Goal: Task Accomplishment & Management: Use online tool/utility

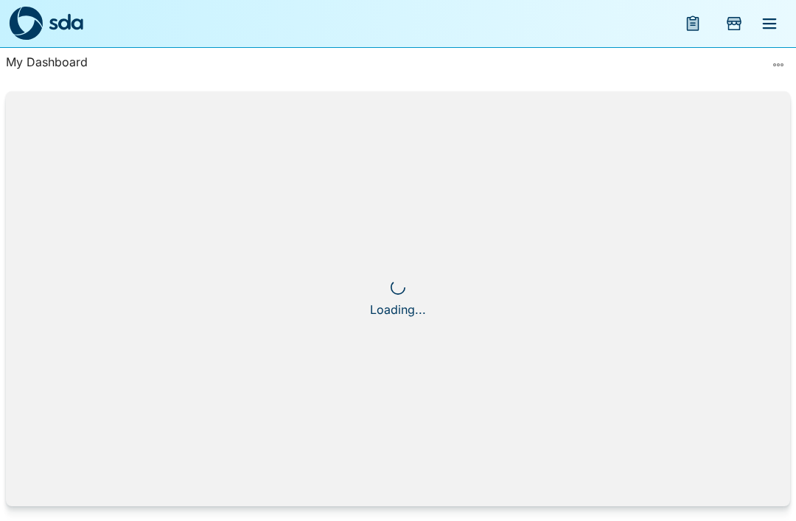
click at [764, 23] on icon "menu" at bounding box center [770, 23] width 14 height 10
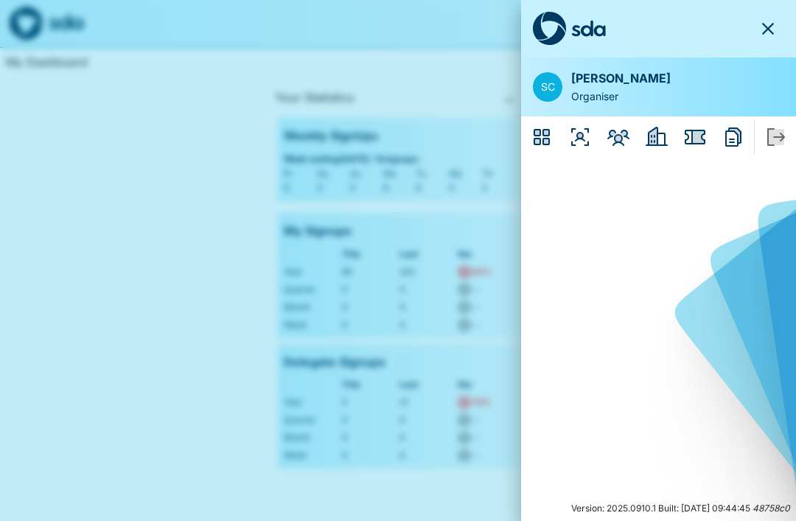
click at [550, 136] on icon "Dashboard" at bounding box center [542, 137] width 24 height 24
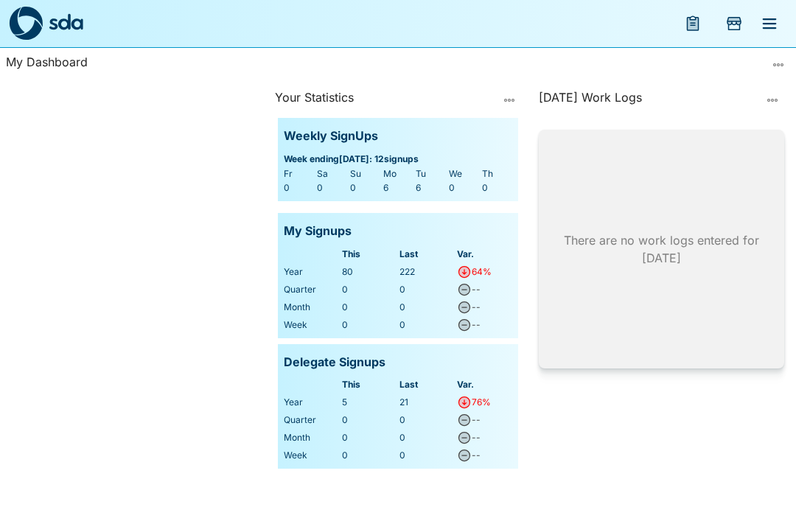
click at [765, 29] on icon "menu" at bounding box center [770, 23] width 14 height 10
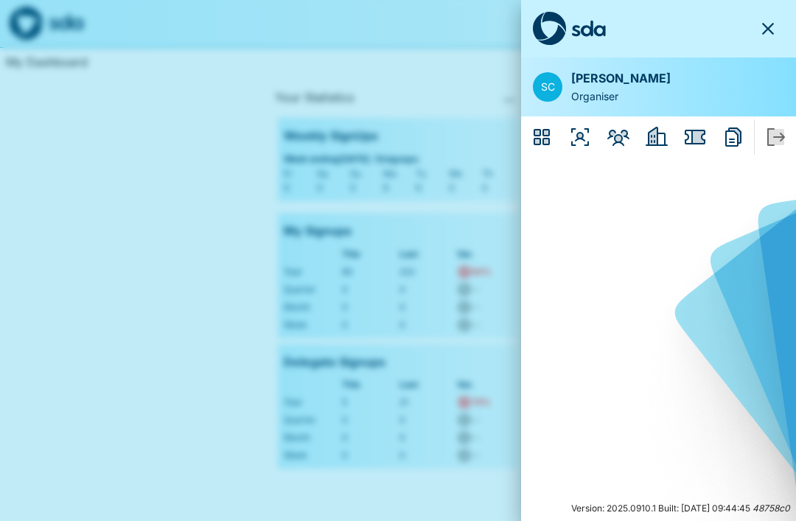
click at [653, 142] on icon "Employers" at bounding box center [652, 136] width 9 height 18
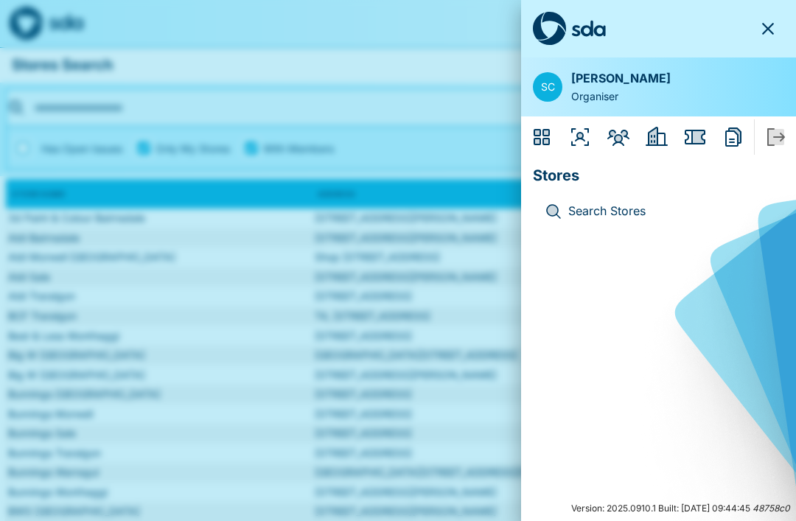
click at [730, 146] on icon "Reports" at bounding box center [733, 136] width 16 height 19
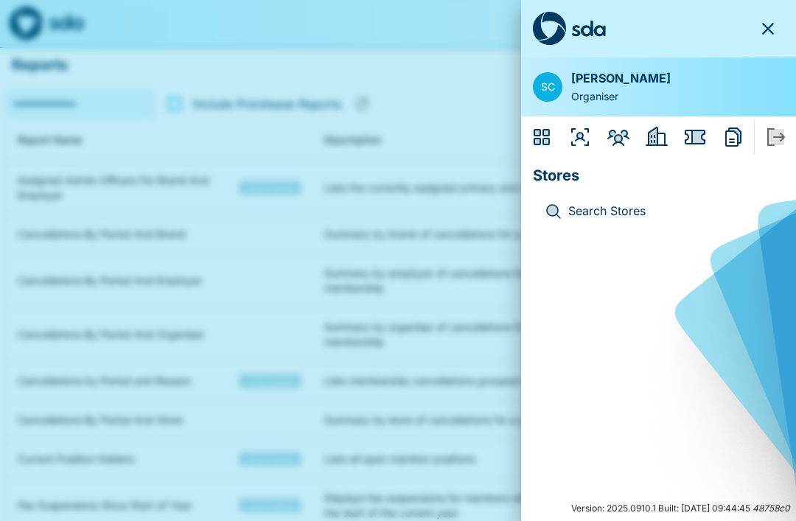
click at [702, 135] on icon "Issues" at bounding box center [695, 137] width 21 height 15
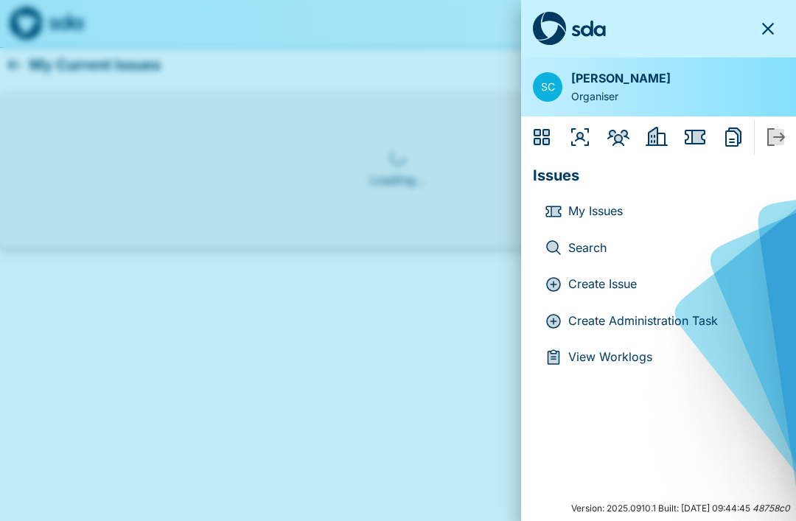
click at [622, 144] on icon "Members" at bounding box center [618, 138] width 22 height 16
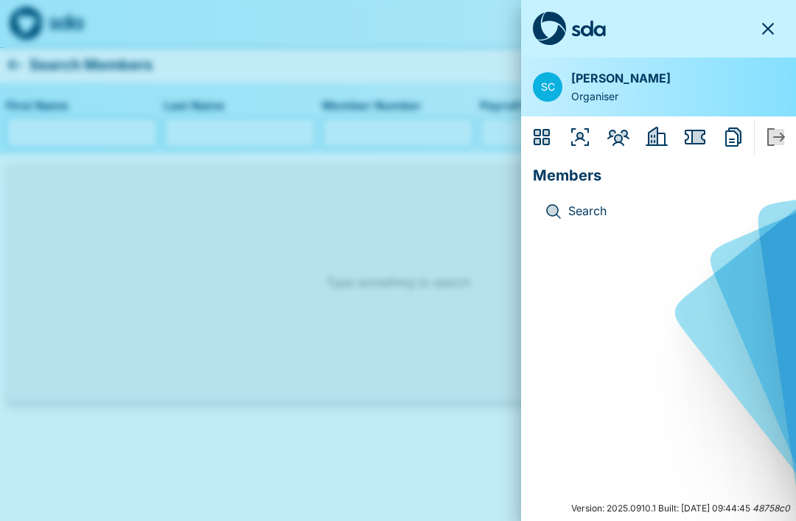
click at [539, 133] on icon "Dashboard" at bounding box center [541, 137] width 16 height 16
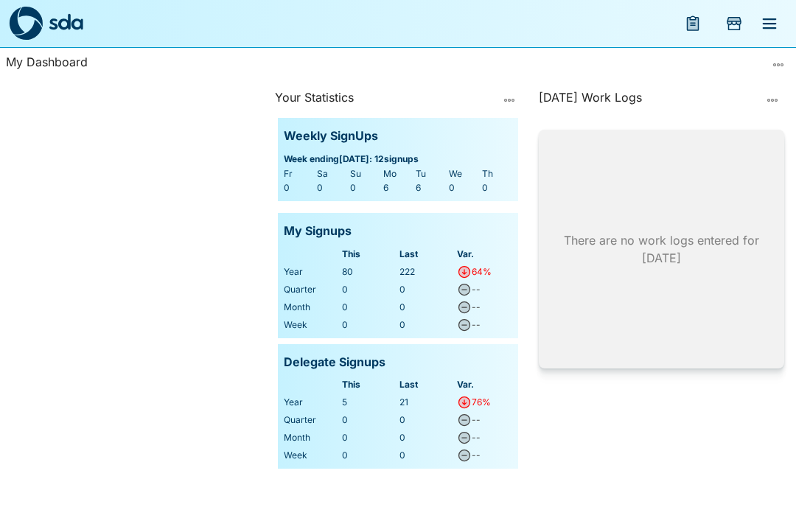
click at [733, 29] on icon "Add Store Visit" at bounding box center [734, 23] width 15 height 13
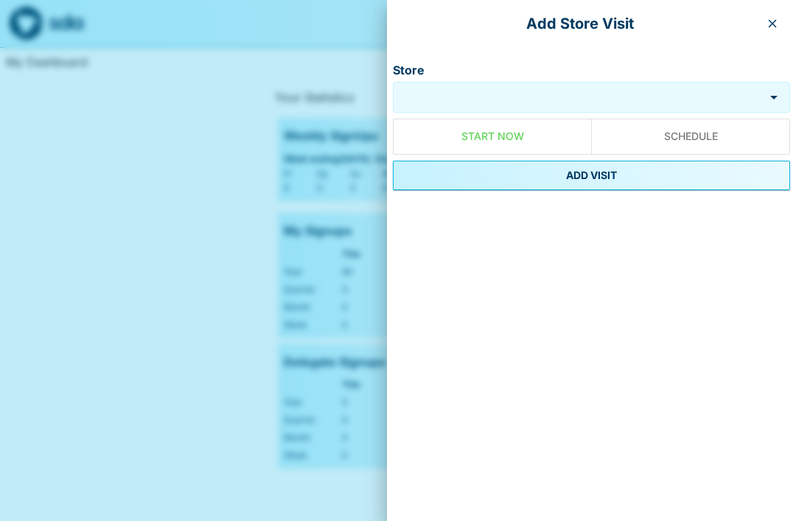
click at [774, 28] on icon "button" at bounding box center [772, 24] width 12 height 12
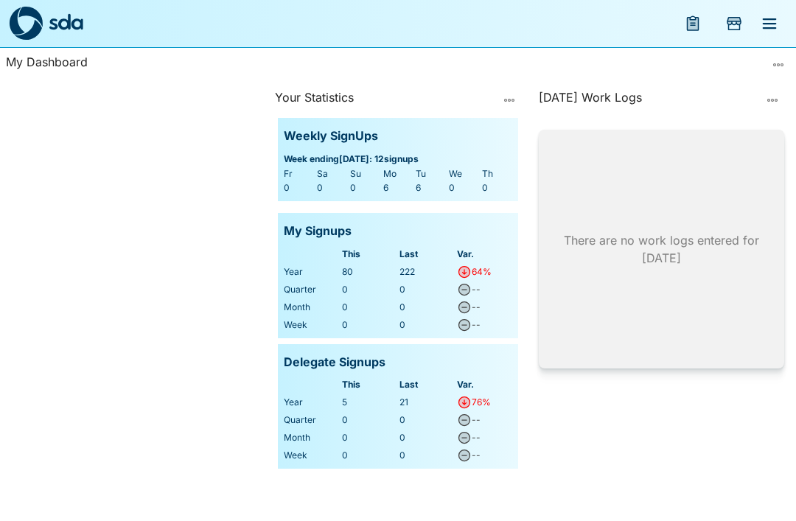
click at [693, 29] on icon "menu" at bounding box center [693, 24] width 11 height 13
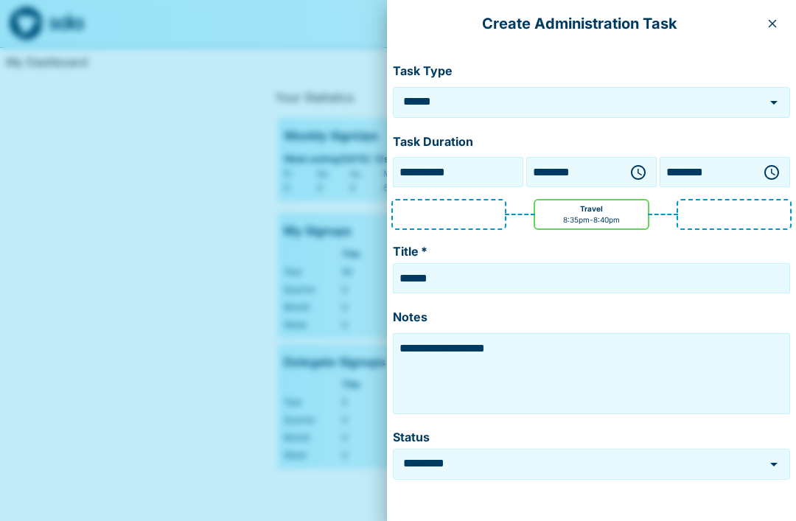
click at [769, 27] on icon "button" at bounding box center [773, 24] width 8 height 8
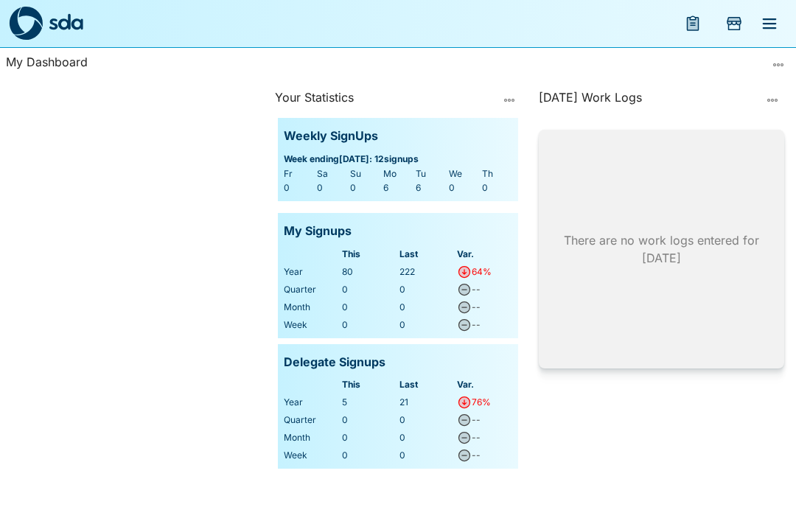
click at [773, 27] on icon "menu" at bounding box center [770, 23] width 14 height 10
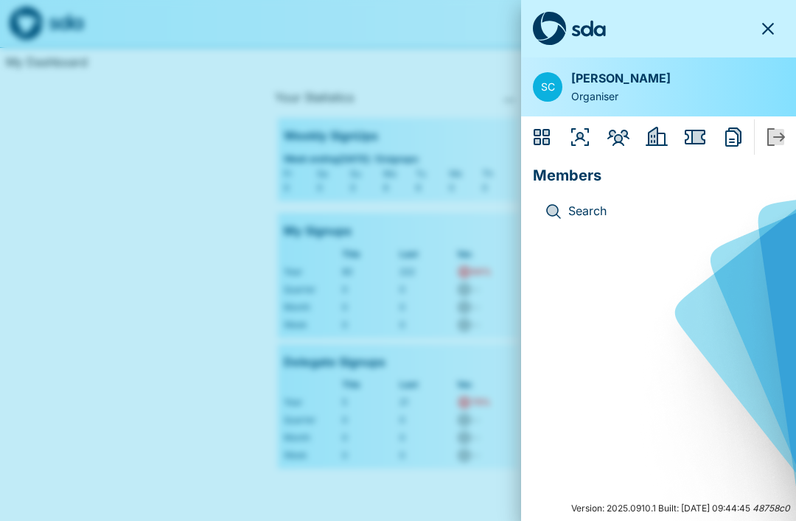
click at [769, 145] on icon "Sign Out" at bounding box center [776, 137] width 18 height 18
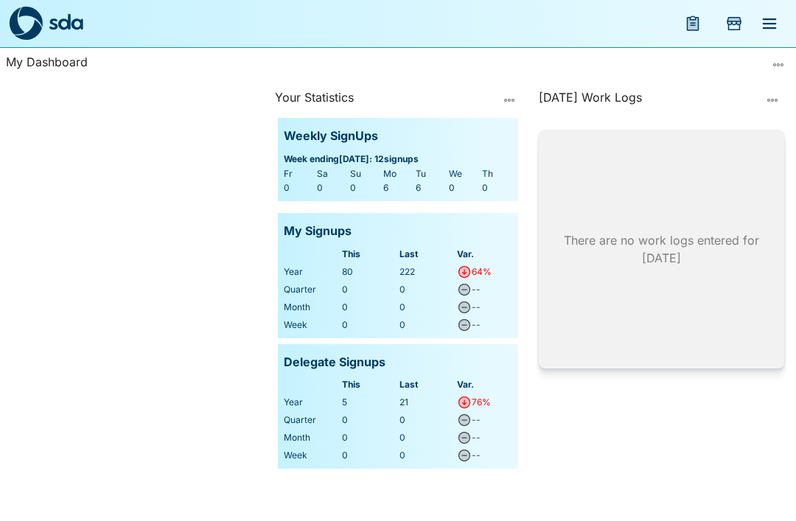
click at [697, 27] on icon "menu" at bounding box center [693, 24] width 11 height 13
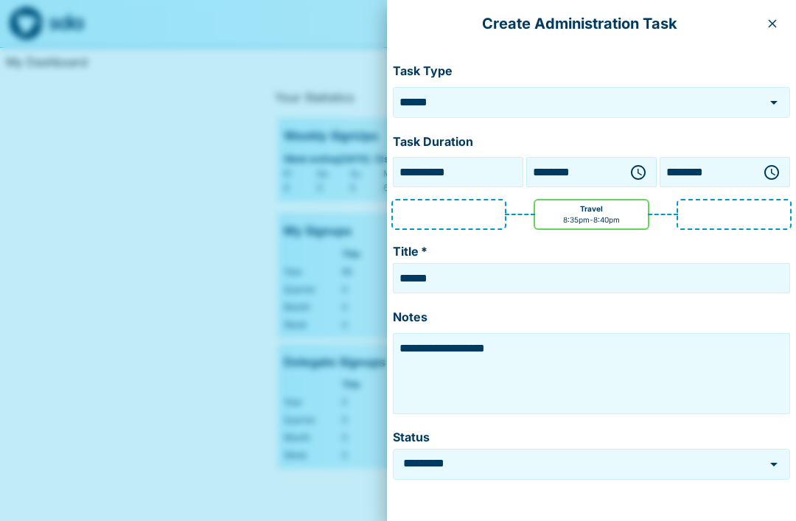
click at [770, 26] on icon "button" at bounding box center [773, 24] width 8 height 8
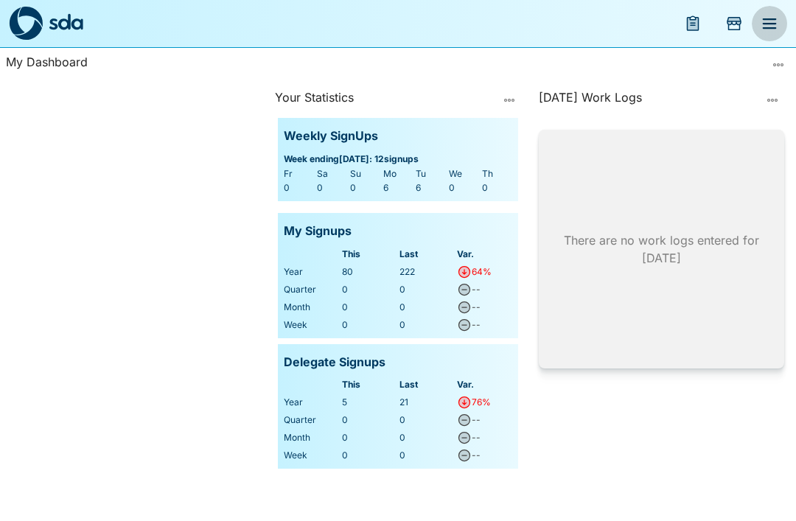
click at [773, 25] on icon "menu" at bounding box center [769, 24] width 18 height 18
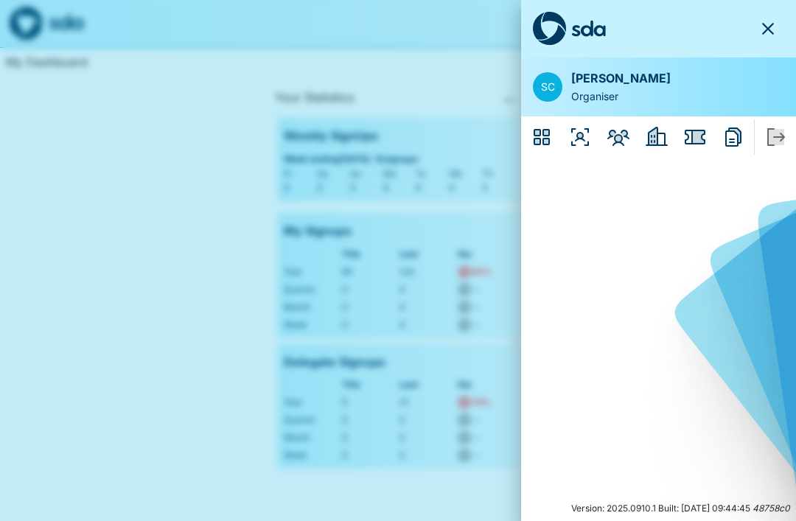
click at [657, 138] on icon "Employers" at bounding box center [657, 136] width 22 height 19
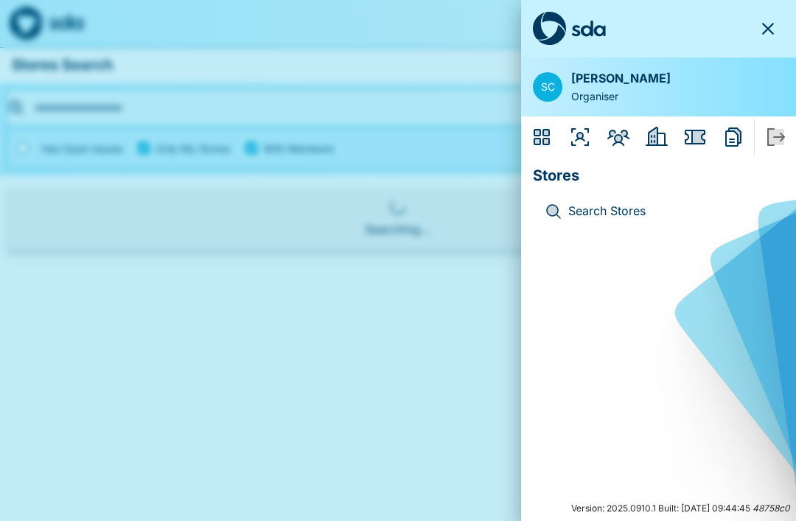
click at [541, 138] on icon "Dashboard" at bounding box center [542, 137] width 24 height 24
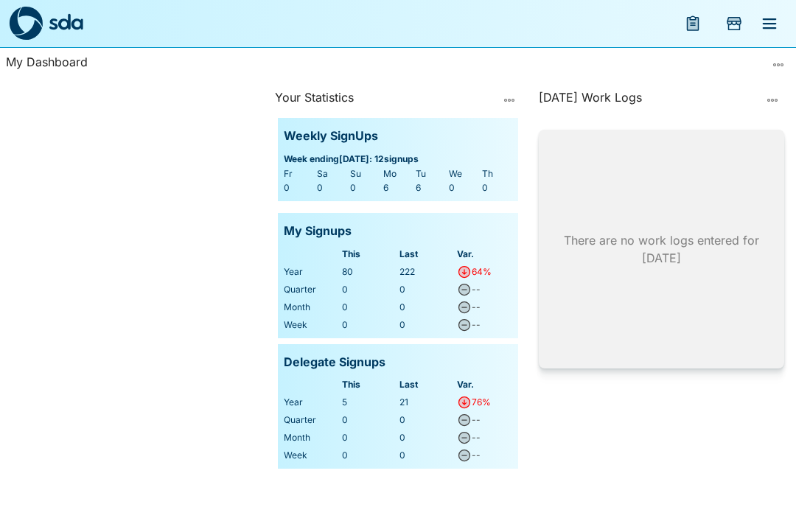
click at [692, 30] on icon "menu" at bounding box center [693, 23] width 13 height 15
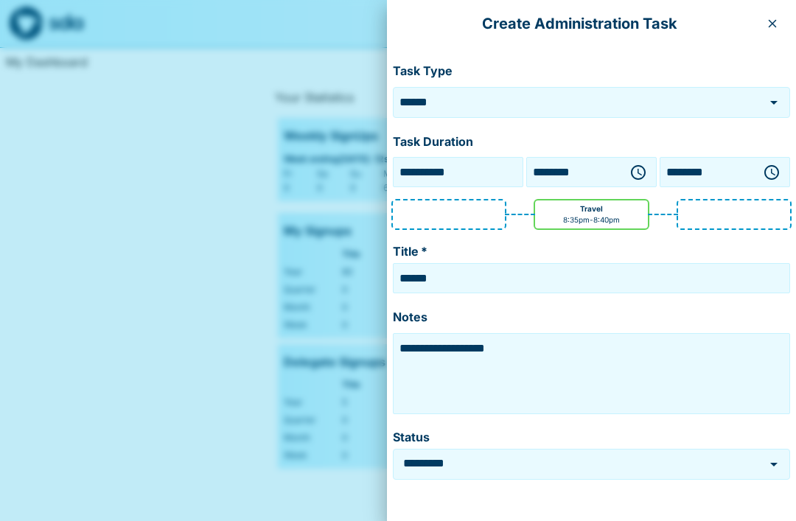
click at [766, 28] on icon "button" at bounding box center [772, 24] width 12 height 12
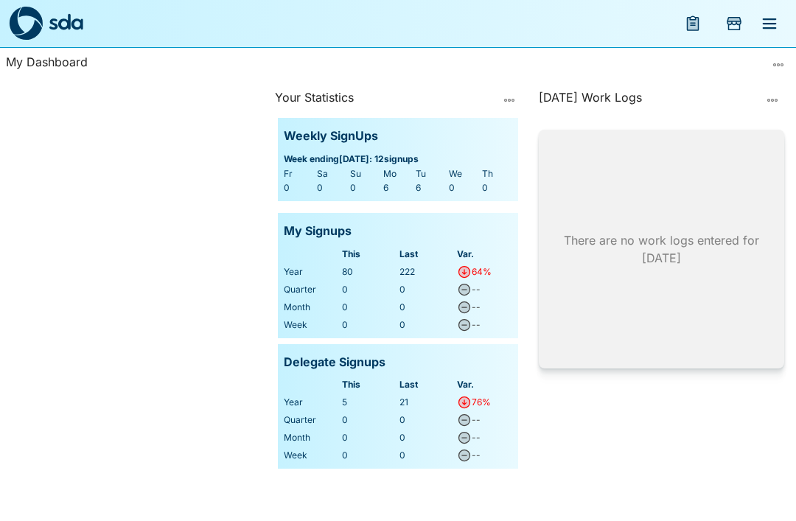
click at [732, 32] on icon "Add Store Visit" at bounding box center [734, 24] width 18 height 18
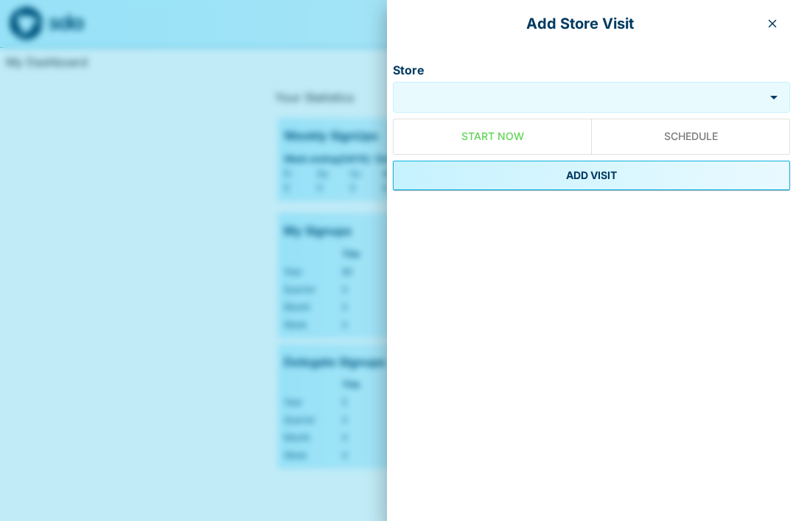
click at [764, 102] on button "Open" at bounding box center [773, 97] width 21 height 21
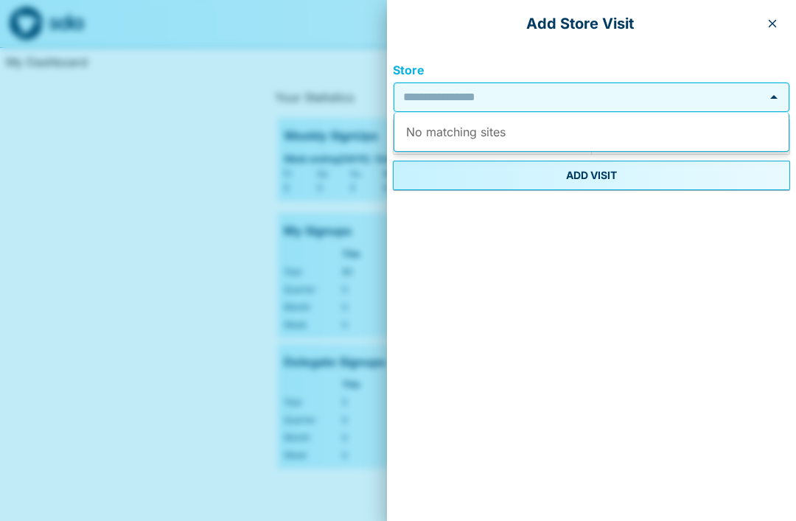
click at [771, 24] on icon "button" at bounding box center [773, 24] width 8 height 8
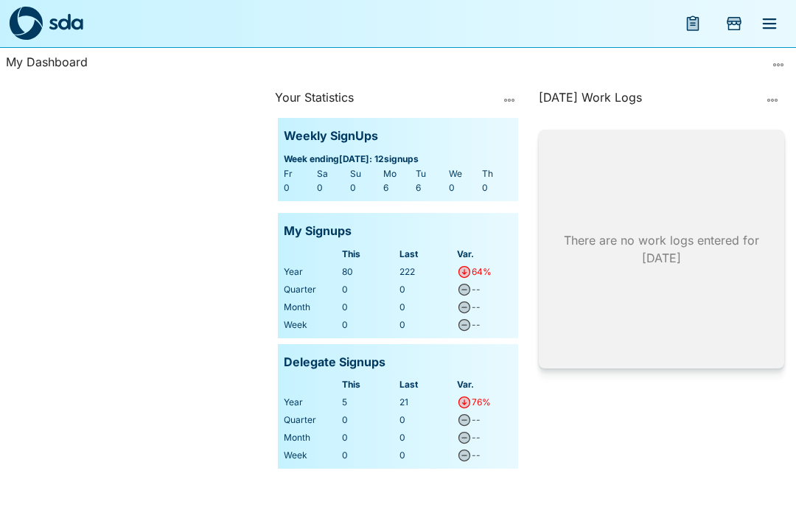
click at [769, 24] on icon "menu" at bounding box center [770, 23] width 14 height 10
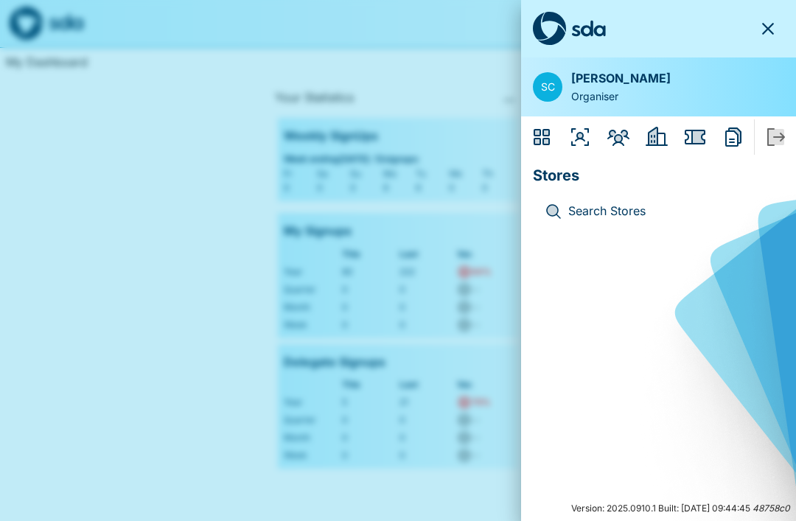
click at [547, 138] on icon "Dashboard" at bounding box center [541, 137] width 16 height 16
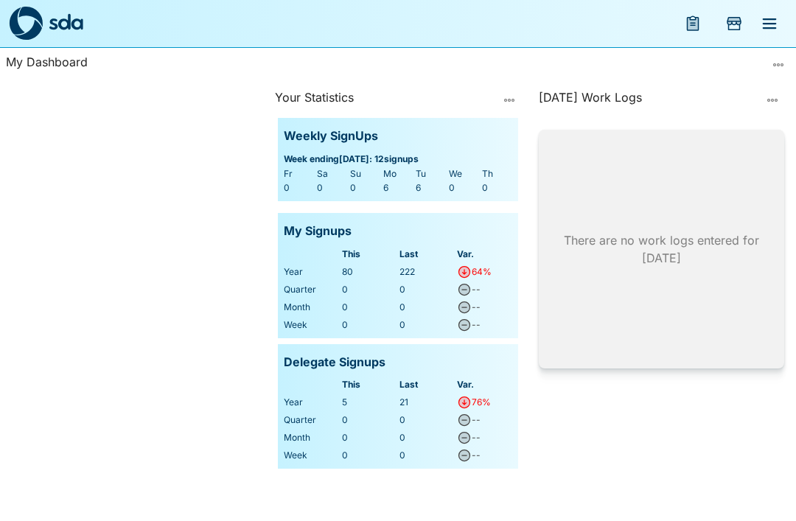
click at [732, 32] on icon "Add Store Visit" at bounding box center [734, 24] width 18 height 18
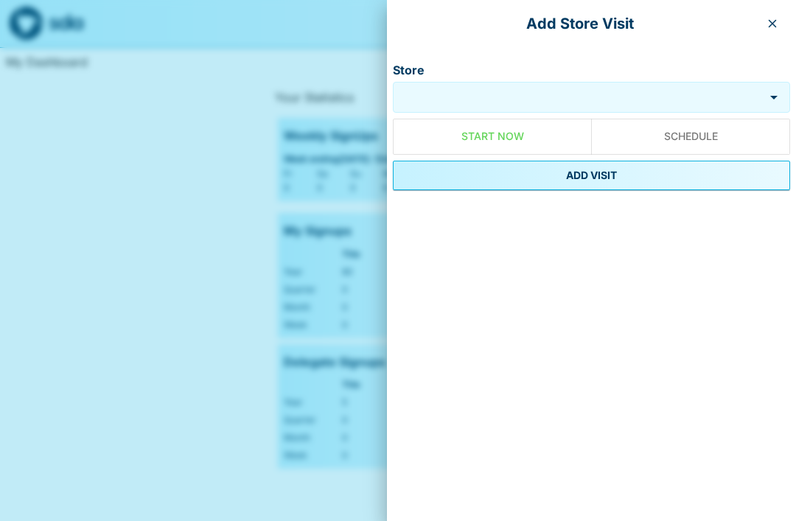
click at [587, 105] on input "Store" at bounding box center [580, 96] width 360 height 17
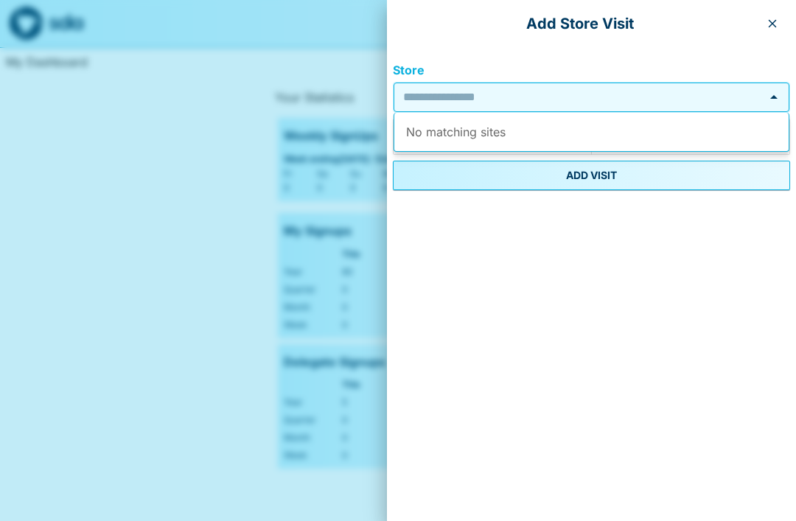
click at [603, 173] on button "ADD VISIT" at bounding box center [591, 175] width 397 height 29
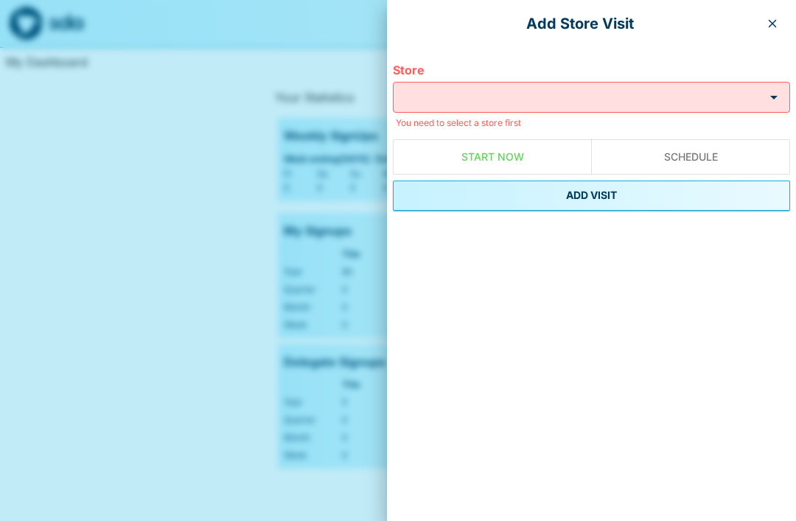
click at [776, 18] on icon "button" at bounding box center [772, 24] width 12 height 12
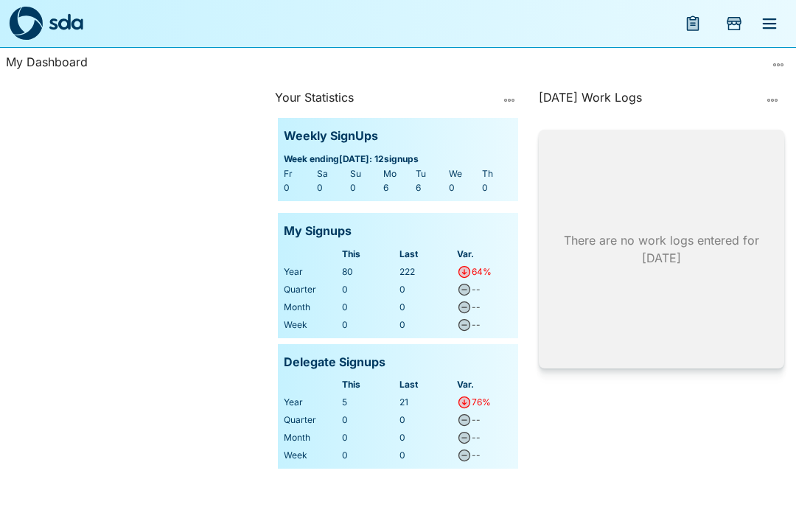
click at [727, 28] on icon "Add Store Visit" at bounding box center [734, 24] width 18 height 18
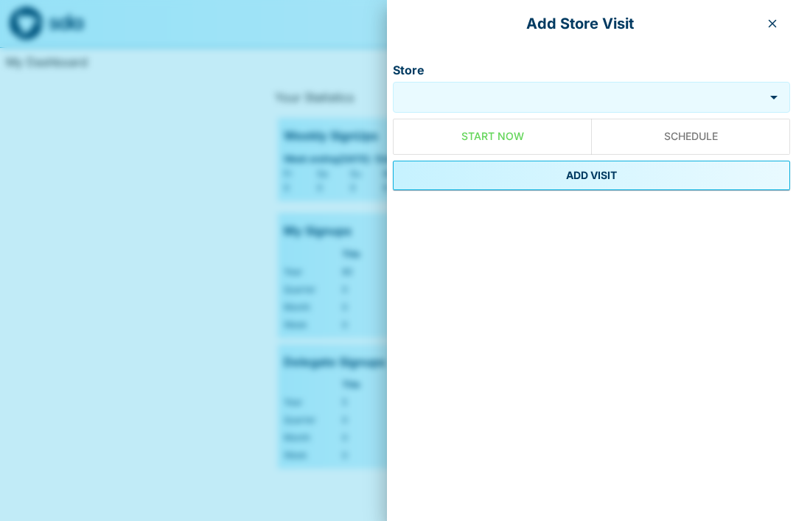
click at [766, 32] on button "button" at bounding box center [772, 24] width 24 height 24
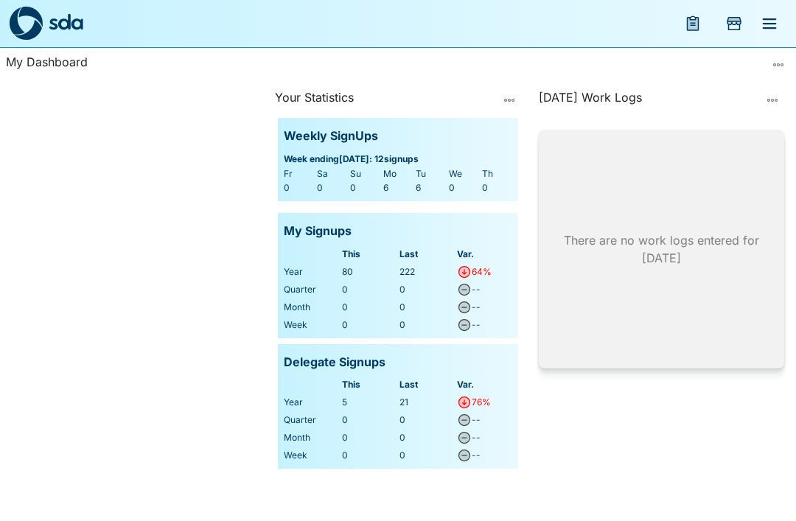
click at [690, 30] on icon "menu" at bounding box center [693, 23] width 13 height 15
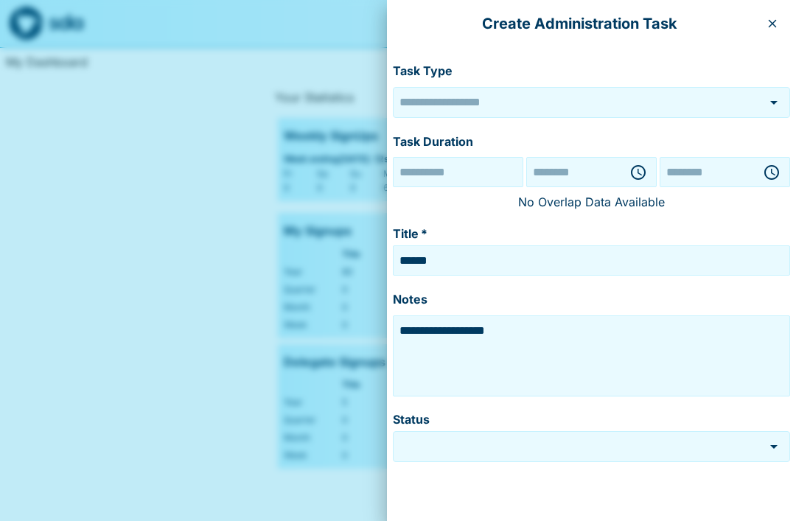
type input "******"
type input "*********"
type input "**********"
type input "********"
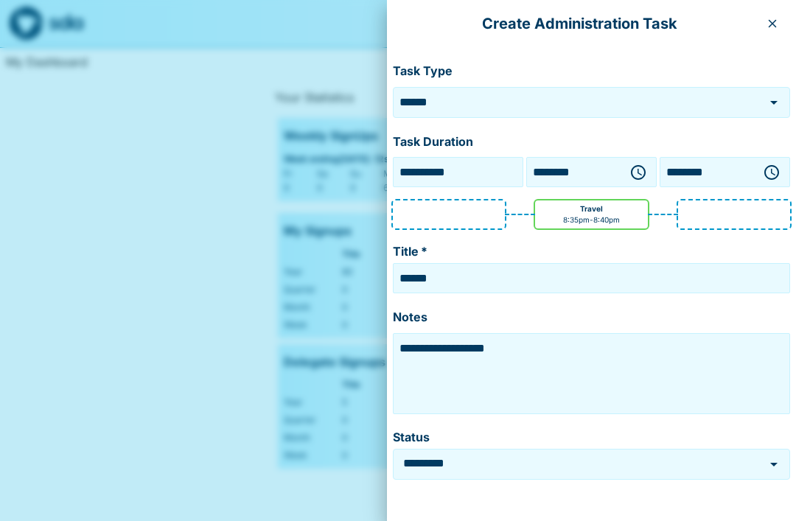
click at [774, 15] on button "button" at bounding box center [772, 24] width 24 height 24
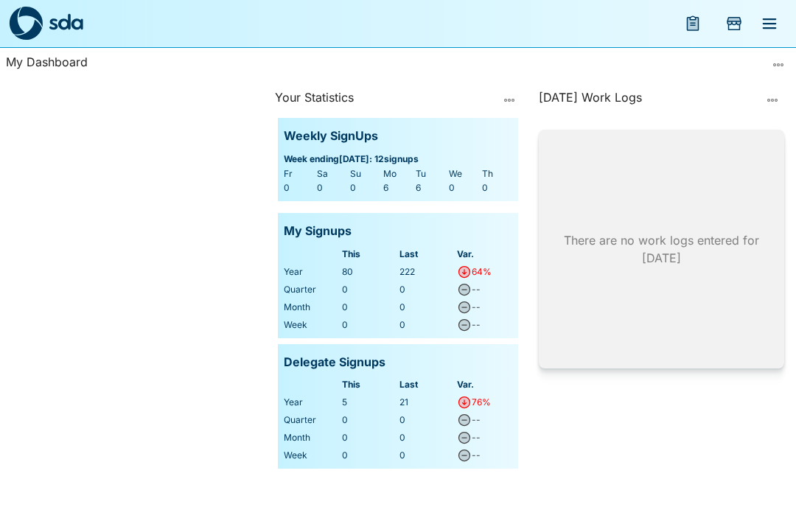
click at [774, 29] on icon "menu" at bounding box center [770, 23] width 14 height 10
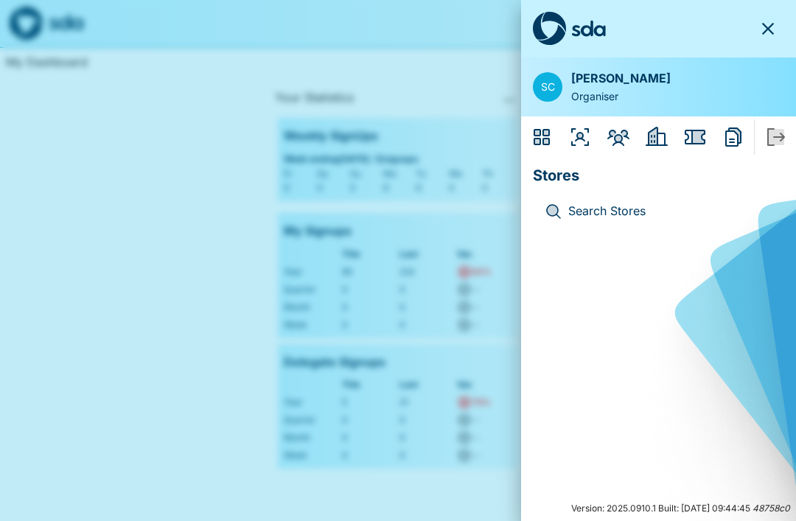
click at [560, 86] on div "SC" at bounding box center [547, 86] width 29 height 29
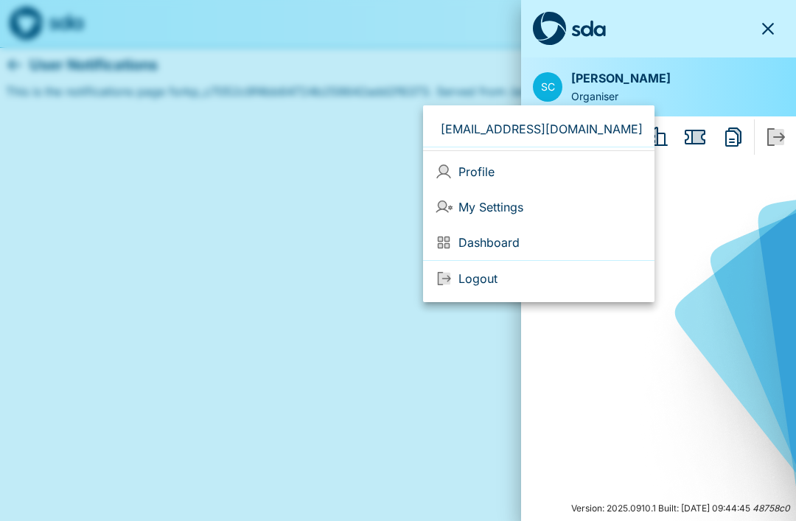
click at [679, 243] on div at bounding box center [398, 260] width 796 height 521
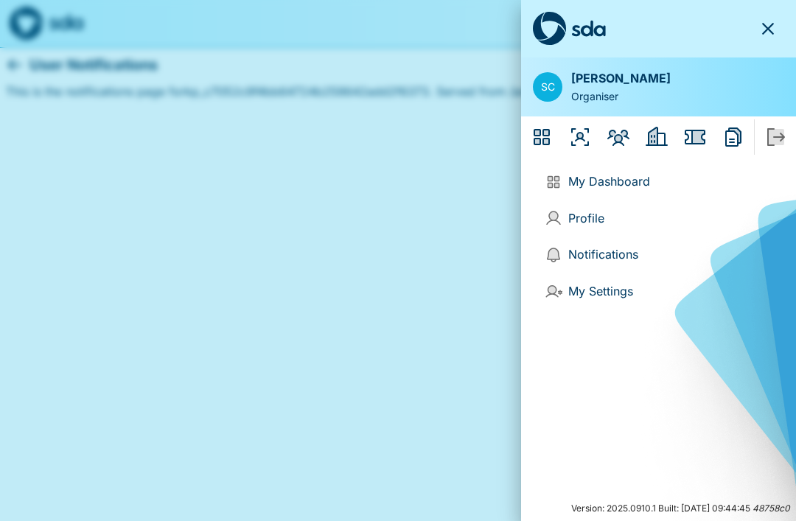
click at [649, 139] on icon "Employers" at bounding box center [657, 136] width 22 height 19
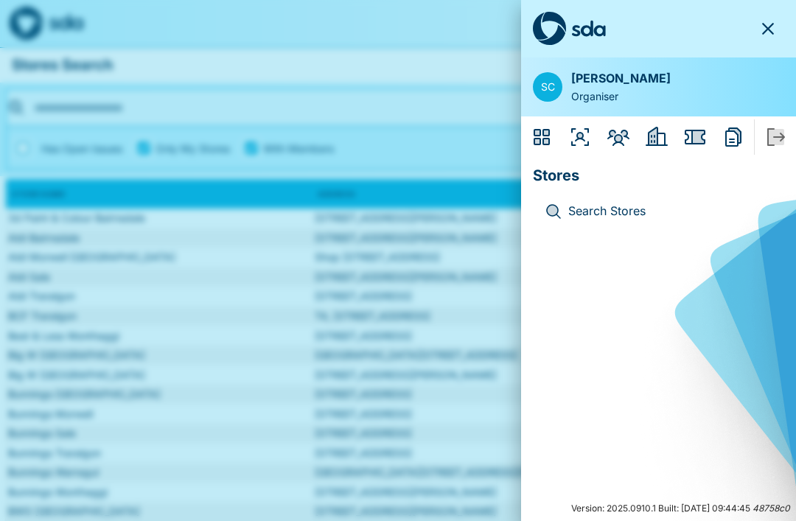
click at [658, 141] on icon "Employers" at bounding box center [657, 136] width 22 height 19
click at [619, 142] on icon "Members" at bounding box center [618, 138] width 22 height 16
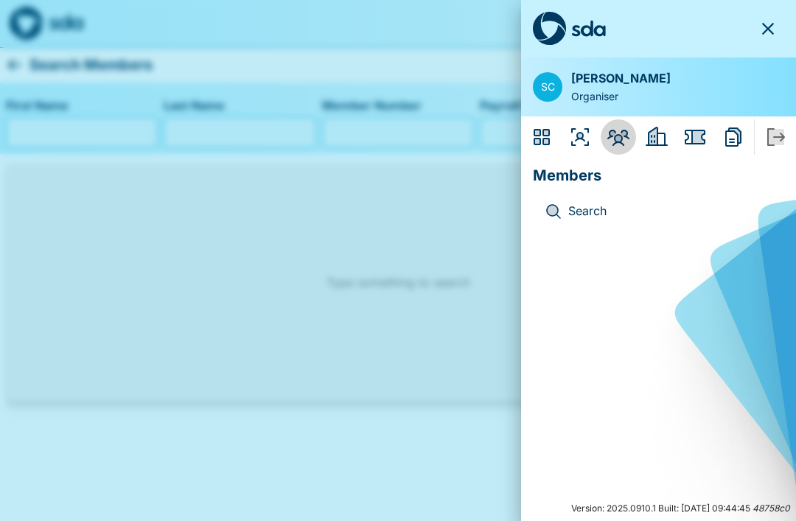
click at [626, 145] on icon "Members" at bounding box center [618, 137] width 24 height 24
click at [619, 135] on icon "Members" at bounding box center [618, 138] width 22 height 16
click at [589, 139] on icon "Organisers" at bounding box center [580, 137] width 24 height 24
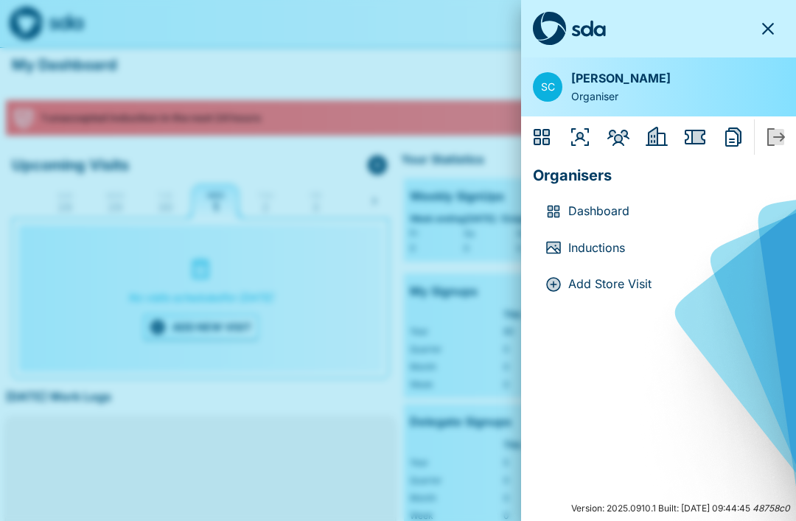
click at [613, 284] on p "Add Store Visit" at bounding box center [670, 284] width 204 height 19
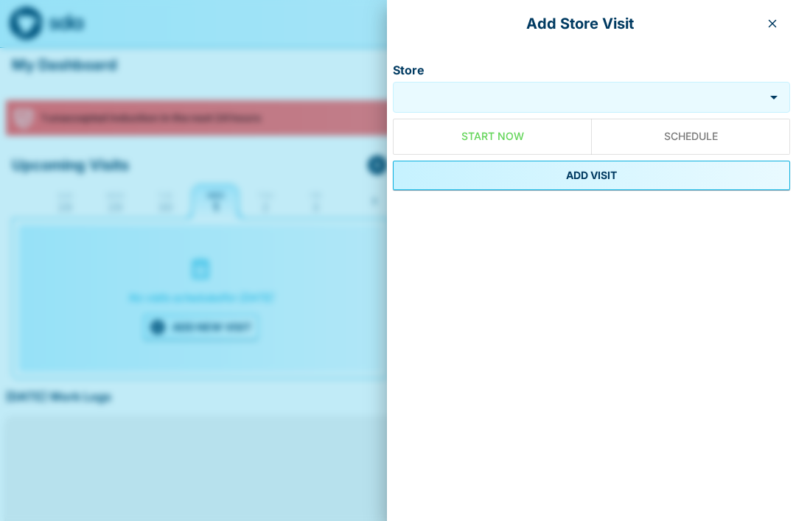
click at [640, 104] on input "Store" at bounding box center [580, 96] width 360 height 17
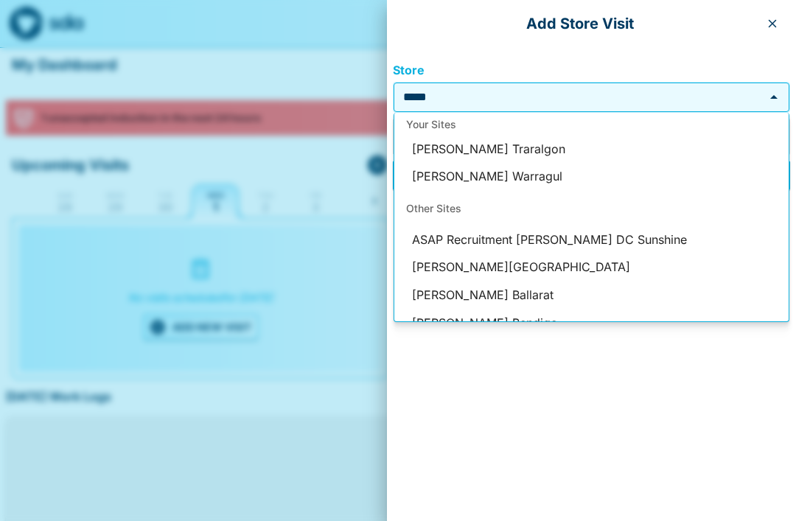
scroll to position [44, 0]
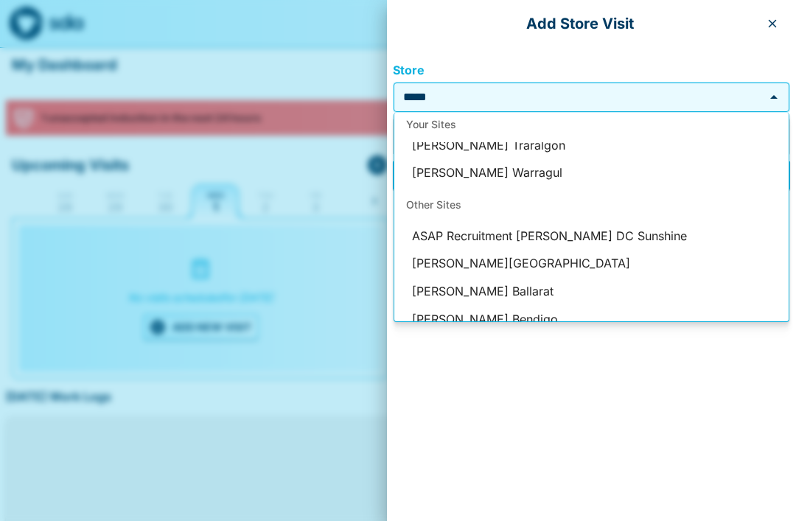
click at [515, 178] on li "[PERSON_NAME] Warragul" at bounding box center [591, 173] width 394 height 28
type input "**********"
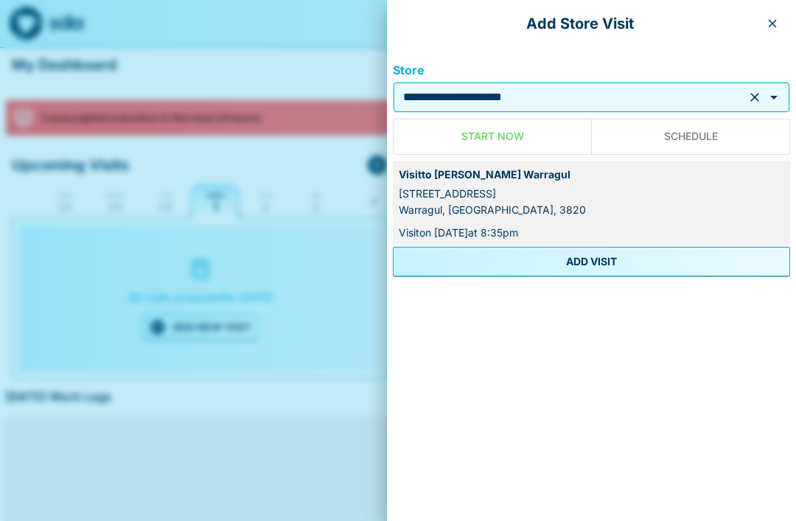
click at [592, 258] on button "ADD VISIT" at bounding box center [591, 261] width 397 height 29
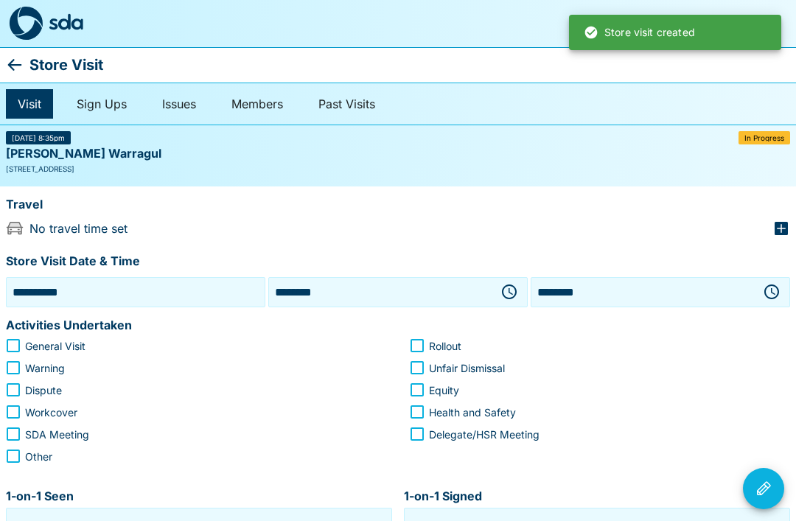
click at [125, 289] on input "**********" at bounding box center [136, 292] width 252 height 23
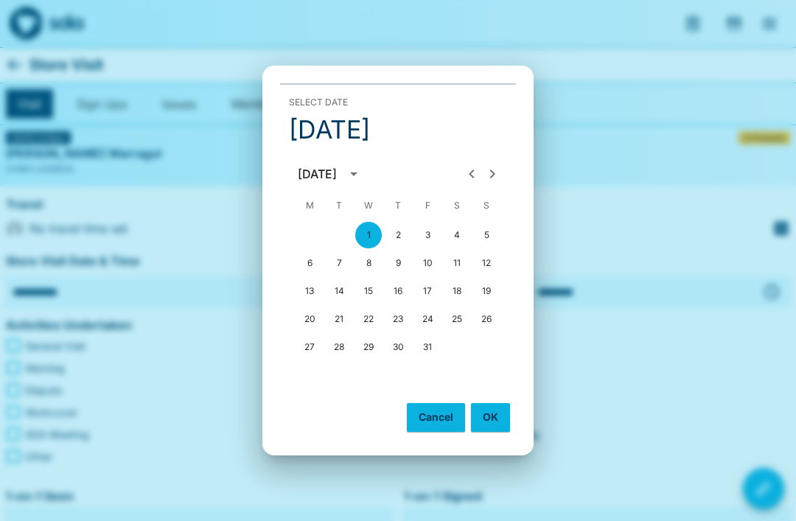
click at [368, 346] on button "29" at bounding box center [368, 347] width 27 height 27
type input "**********"
type input "********"
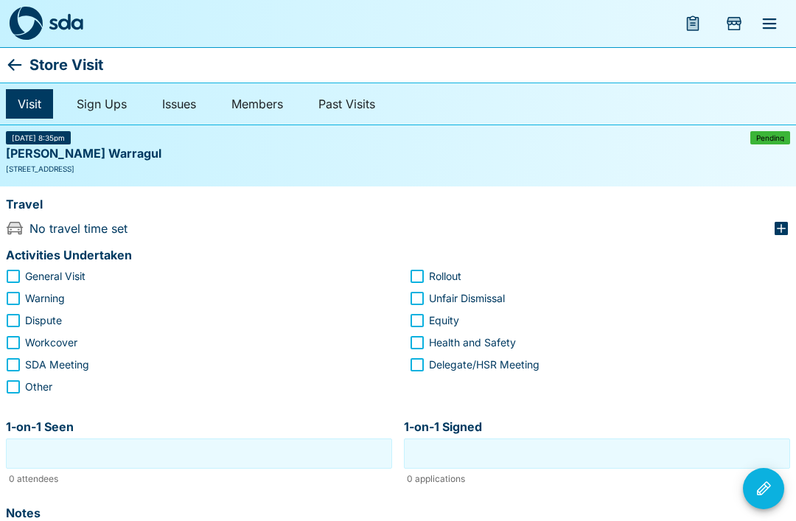
click at [472, 174] on div "[DATE] 8:35pm Pending [PERSON_NAME] Warragul [STREET_ADDRESS]" at bounding box center [398, 155] width 796 height 61
click at [21, 62] on icon at bounding box center [15, 65] width 18 height 18
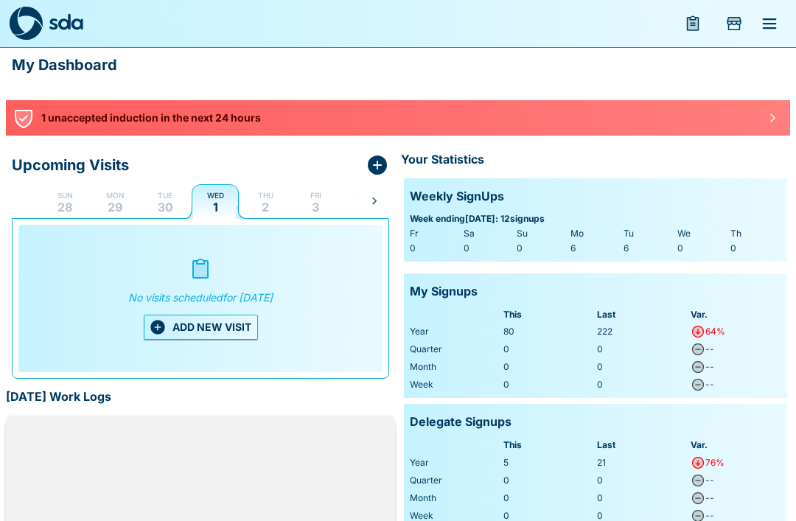
click at [120, 210] on p "29" at bounding box center [115, 207] width 15 height 12
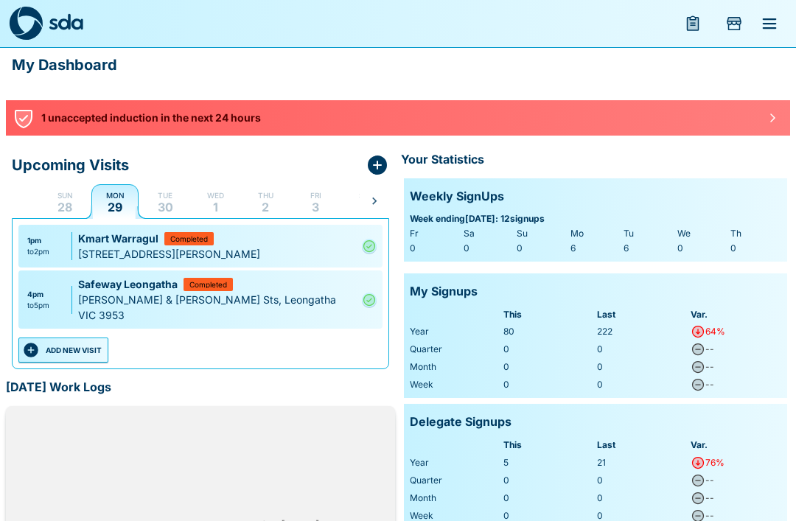
click at [762, 127] on div at bounding box center [772, 118] width 24 height 24
click at [732, 24] on icon "Add Store Visit" at bounding box center [734, 23] width 15 height 13
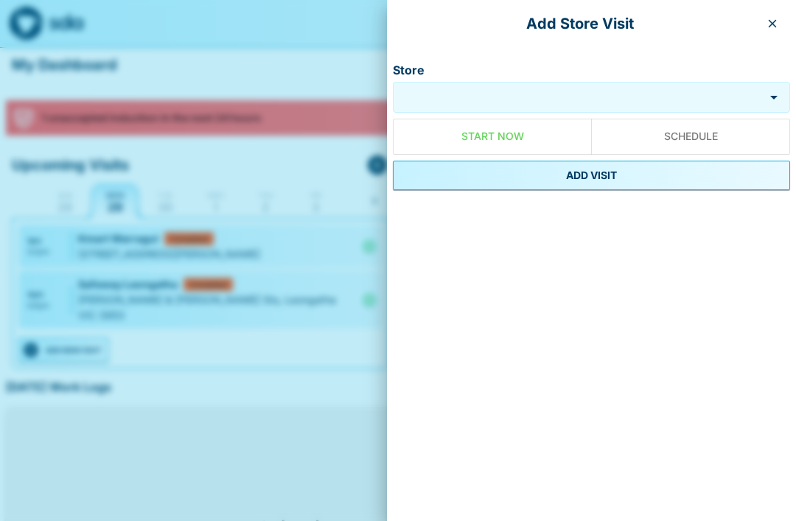
click at [596, 178] on button "ADD VISIT" at bounding box center [591, 175] width 397 height 29
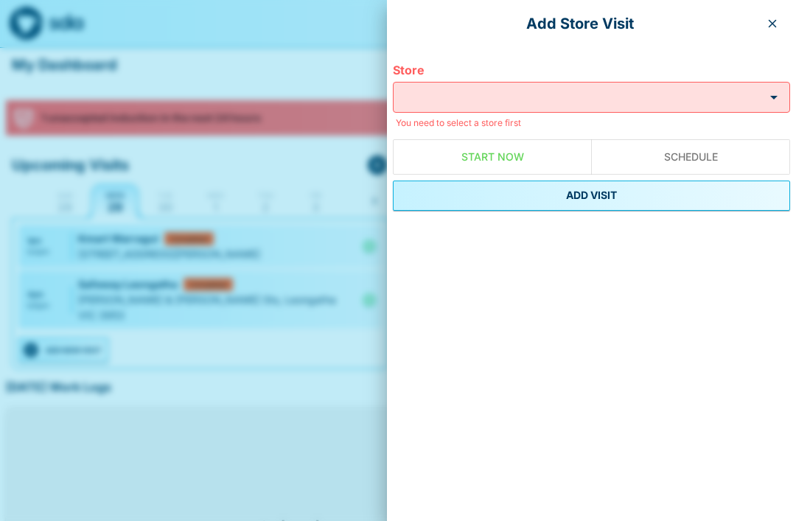
click at [767, 23] on icon "button" at bounding box center [772, 24] width 12 height 12
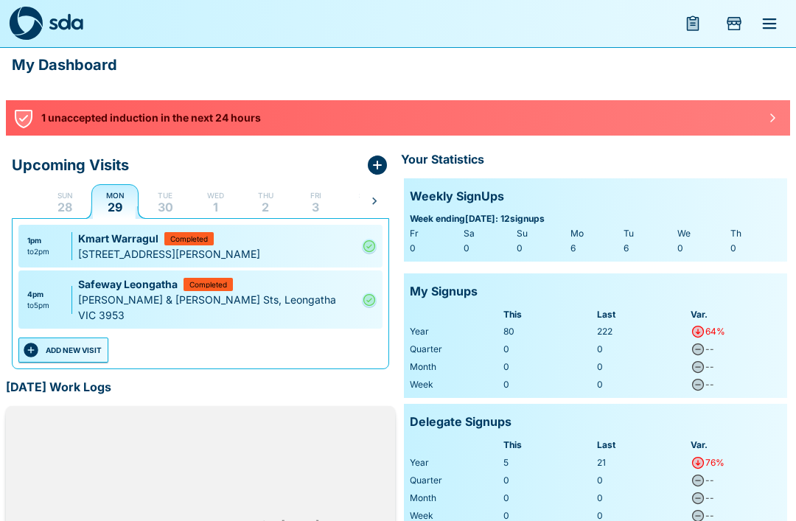
click at [695, 27] on icon "menu" at bounding box center [693, 24] width 11 height 13
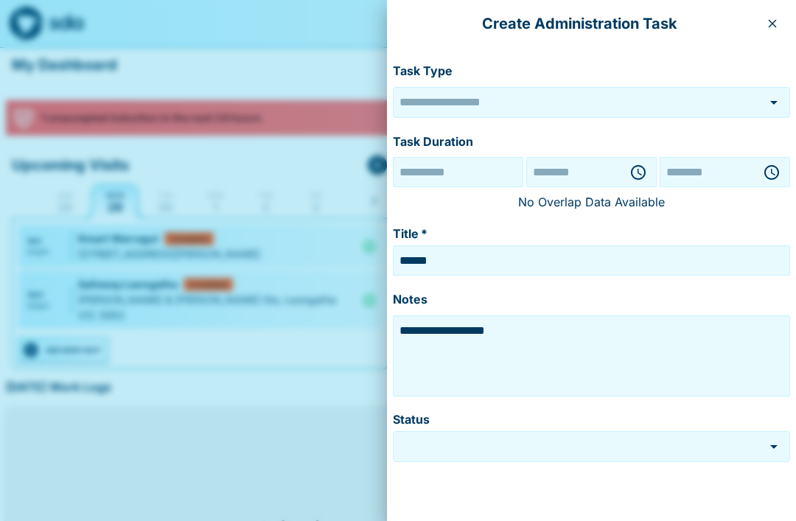
type input "******"
type input "*********"
type input "**********"
type input "********"
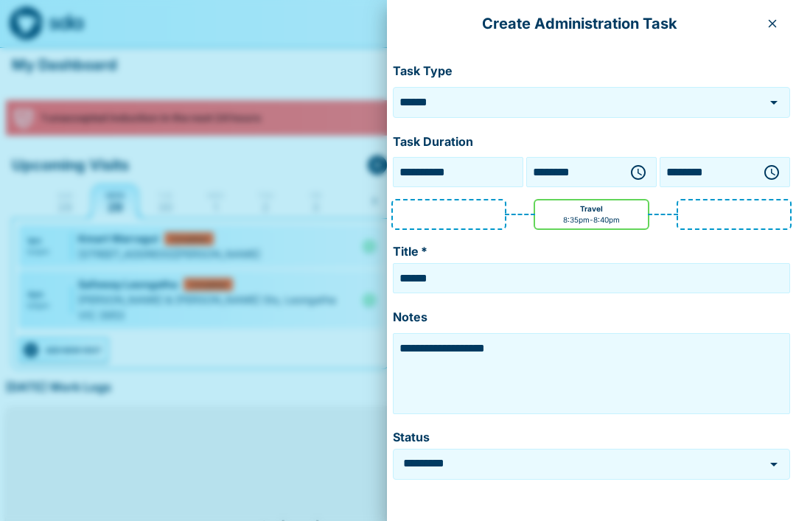
click at [777, 29] on icon "button" at bounding box center [772, 24] width 12 height 12
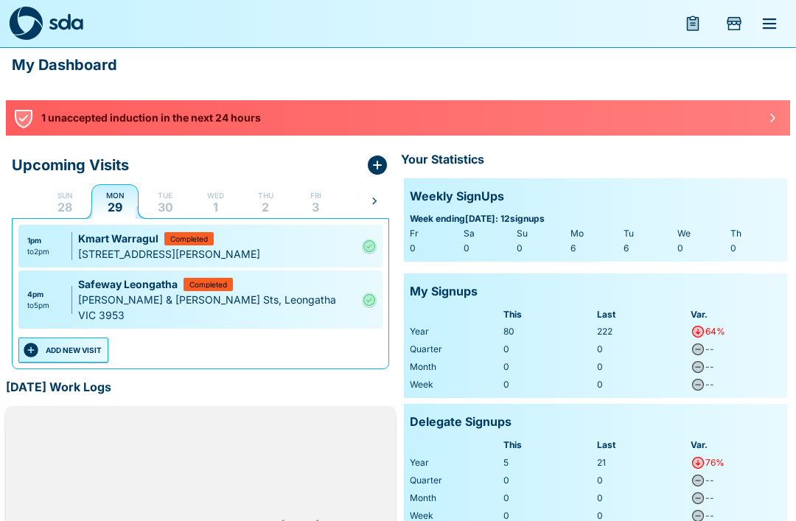
click at [735, 29] on icon "Add Store Visit" at bounding box center [734, 24] width 18 height 18
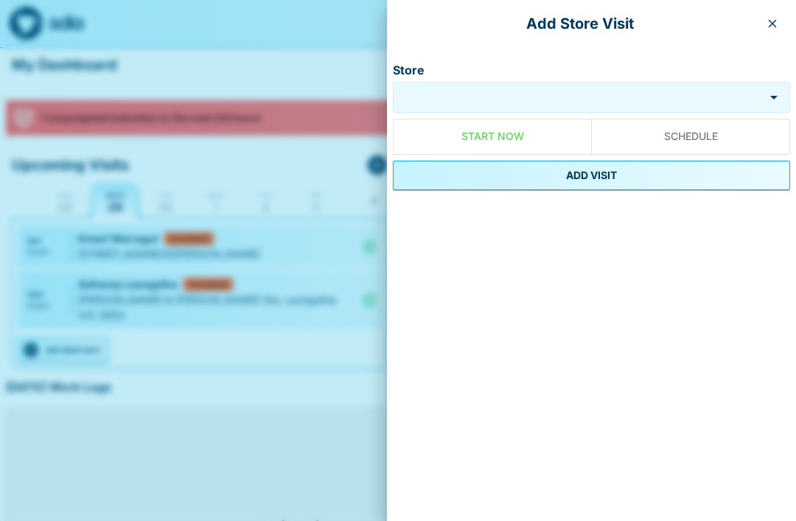
click at [768, 28] on icon "button" at bounding box center [772, 24] width 12 height 12
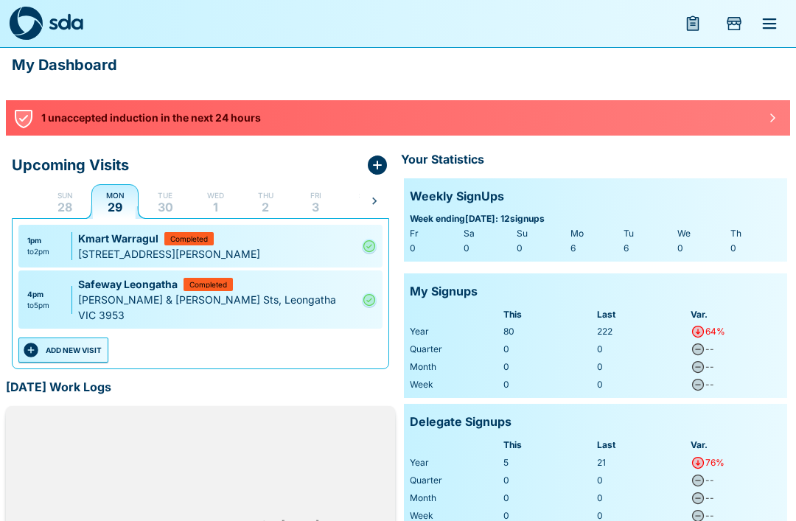
click at [764, 29] on icon "menu" at bounding box center [770, 23] width 14 height 10
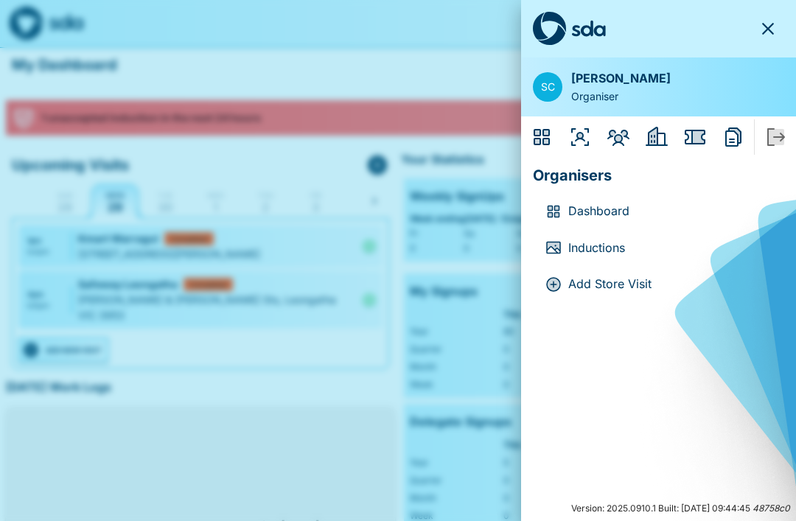
click at [581, 288] on p "Add Store Visit" at bounding box center [670, 284] width 204 height 19
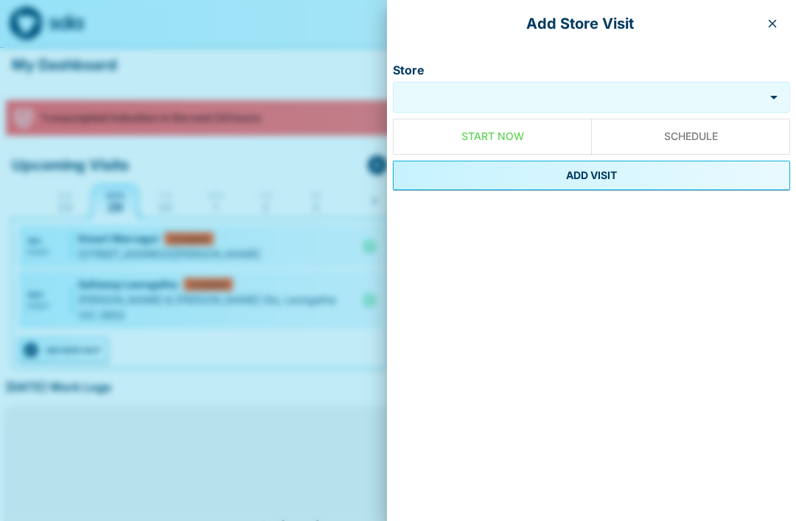
click at [579, 94] on input "Store" at bounding box center [580, 96] width 360 height 17
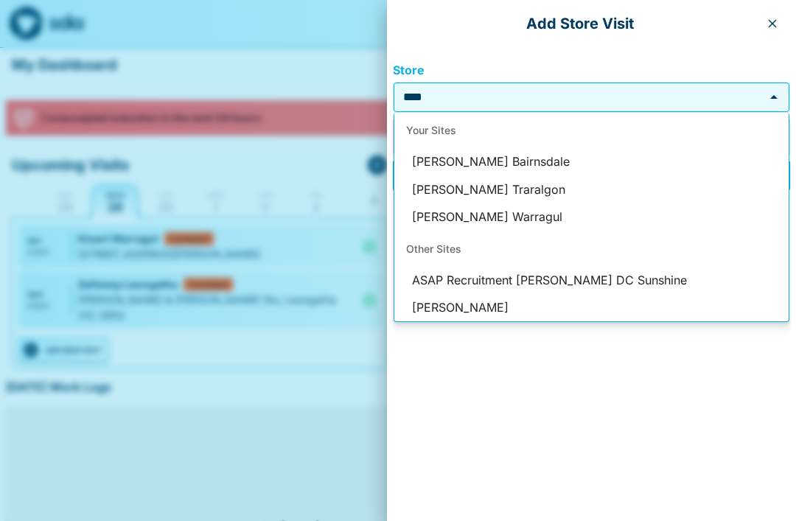
click at [505, 209] on li "[PERSON_NAME] Warragul" at bounding box center [591, 217] width 394 height 28
type input "**********"
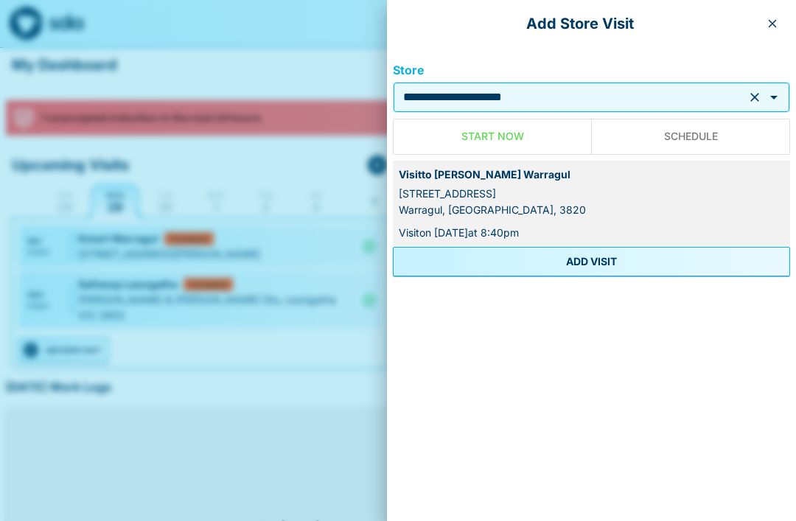
click at [594, 270] on button "ADD VISIT" at bounding box center [591, 261] width 397 height 29
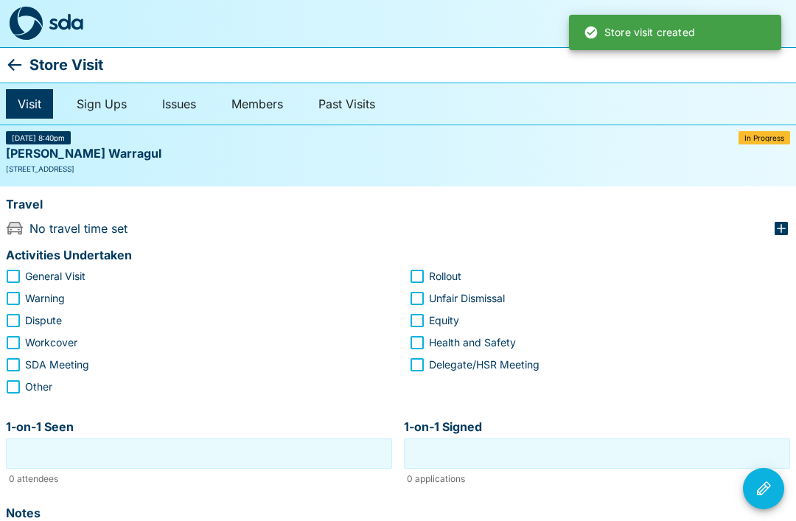
click at [21, 63] on icon at bounding box center [15, 65] width 18 height 18
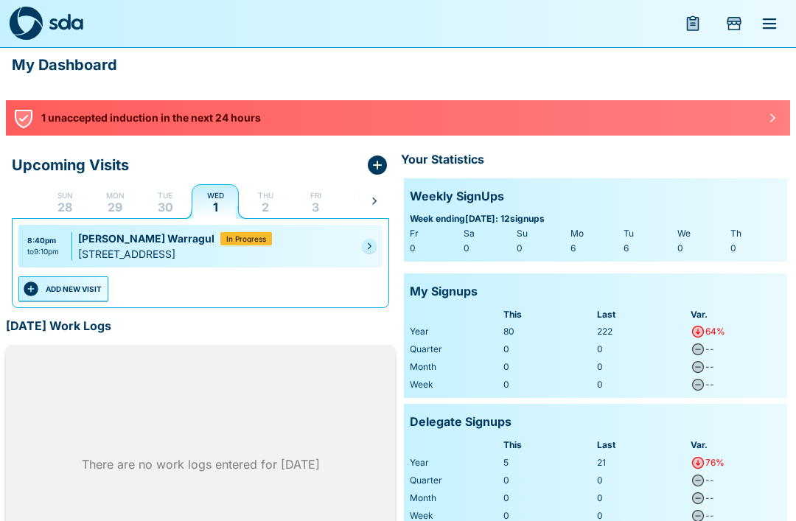
click at [116, 202] on p "29" at bounding box center [115, 207] width 15 height 12
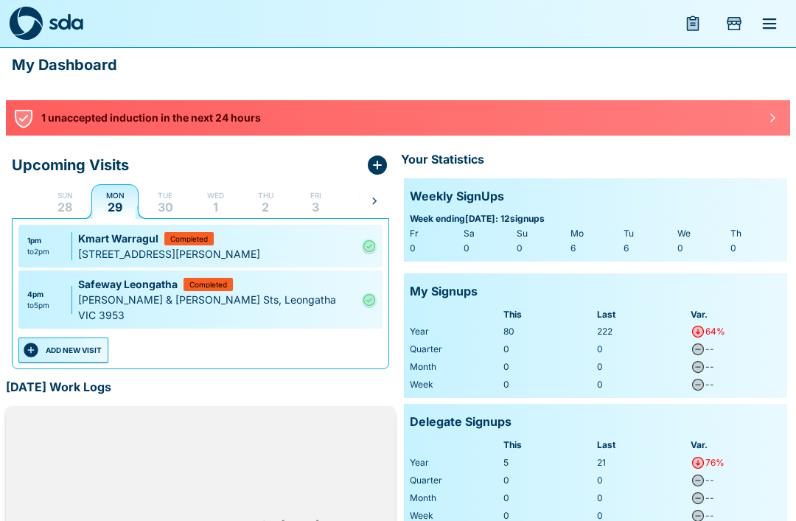
click at [220, 208] on button "Wed 1" at bounding box center [215, 200] width 47 height 35
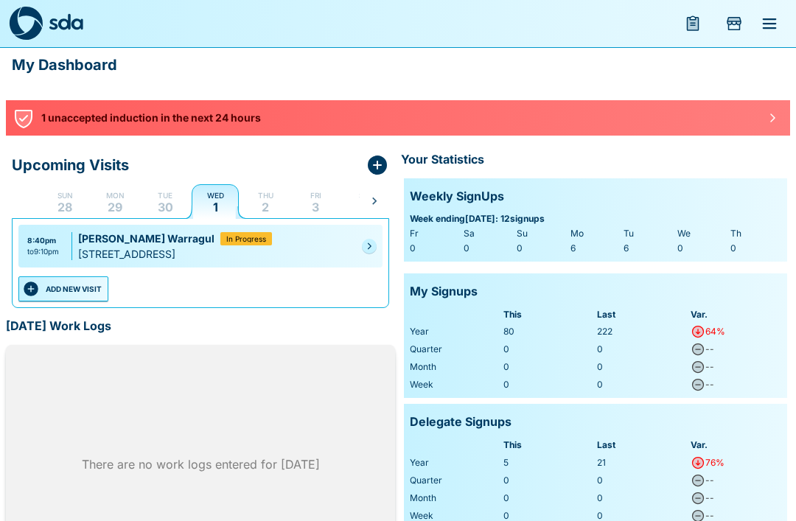
click at [366, 248] on icon "Pending" at bounding box center [369, 246] width 9 height 9
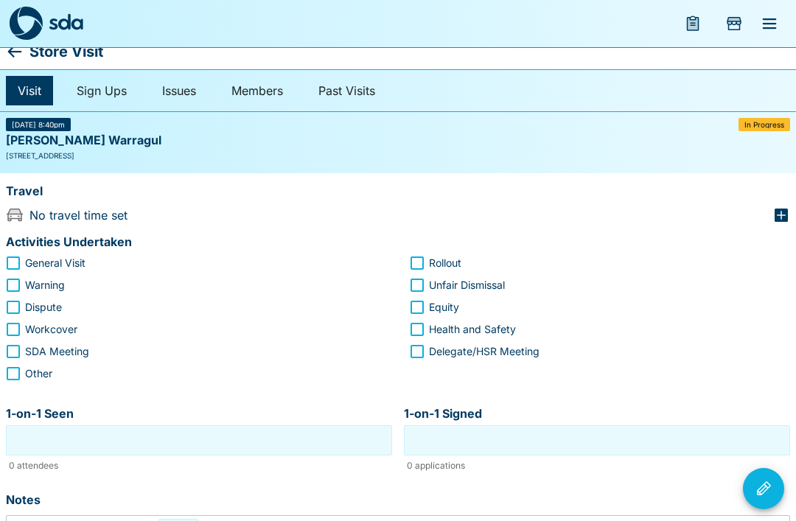
scroll to position [13, 0]
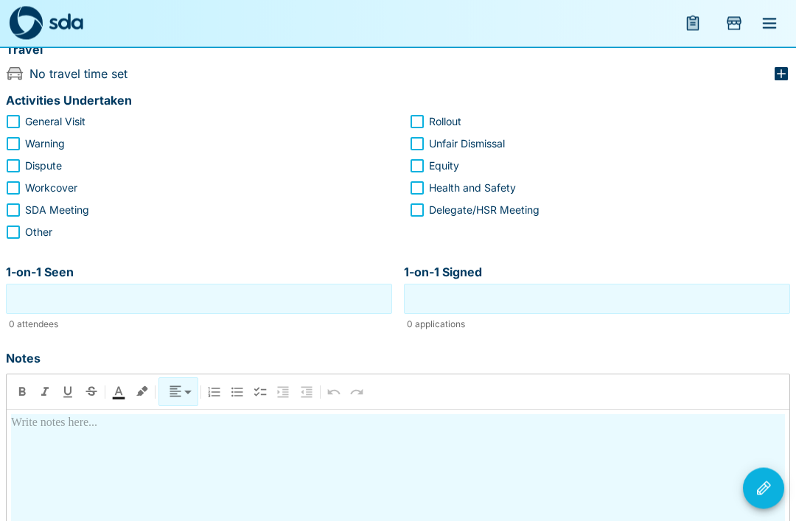
click at [761, 495] on icon "Visit Actions" at bounding box center [764, 488] width 14 height 14
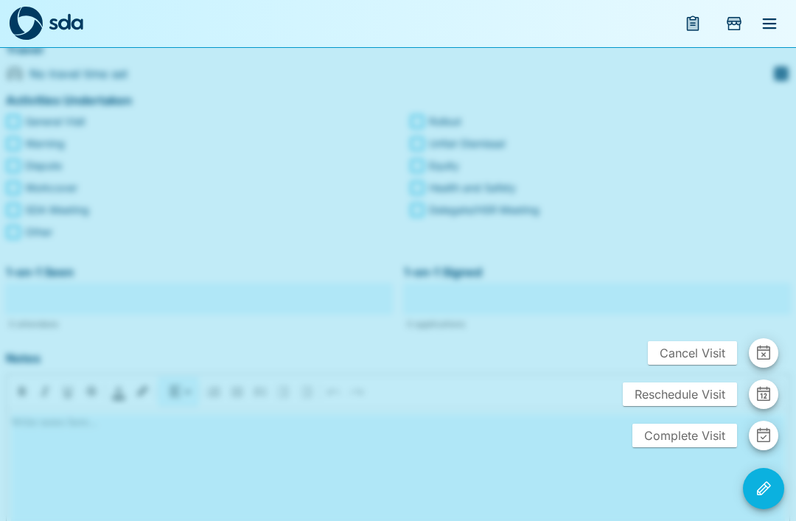
click at [763, 360] on icon "button" at bounding box center [763, 353] width 13 height 15
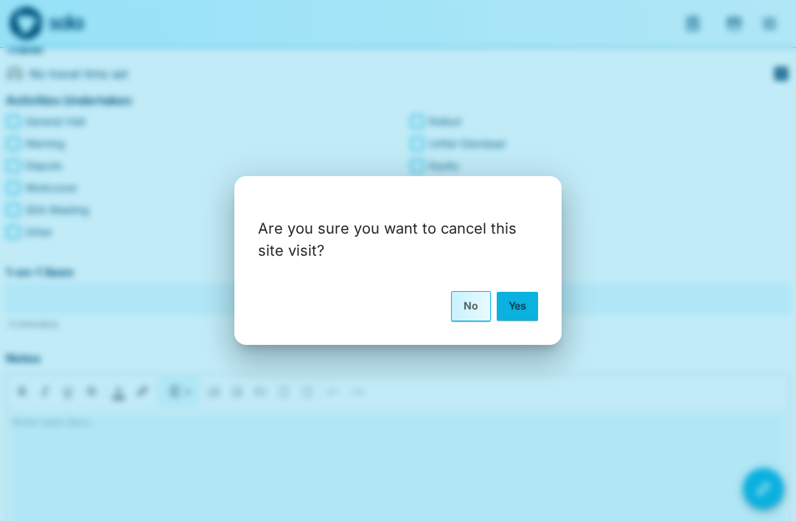
click at [518, 320] on button "Yes" at bounding box center [517, 306] width 41 height 28
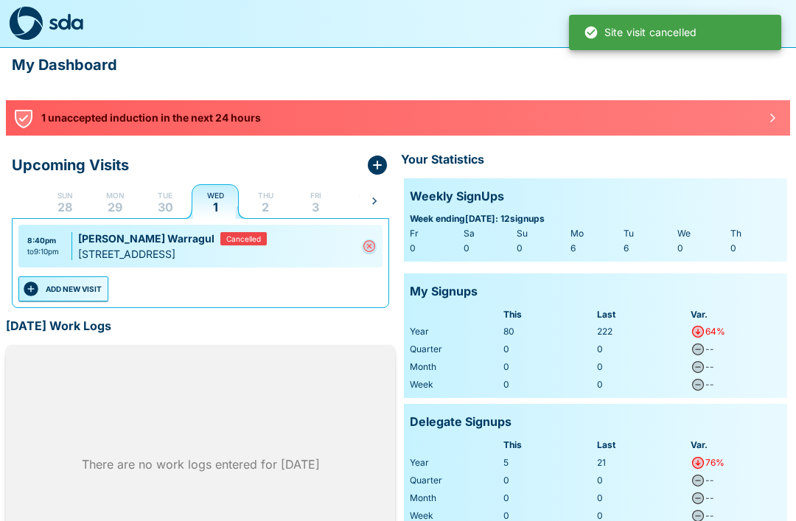
click at [122, 202] on p "29" at bounding box center [115, 207] width 15 height 12
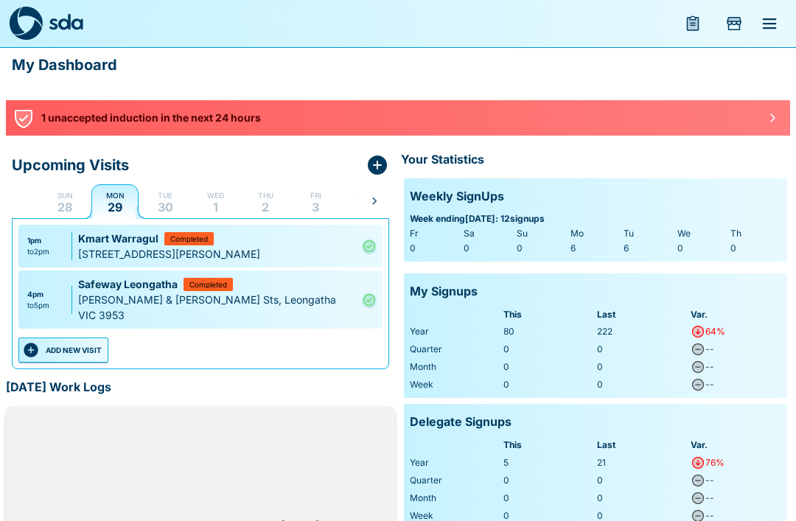
click at [769, 32] on icon "menu" at bounding box center [769, 24] width 18 height 18
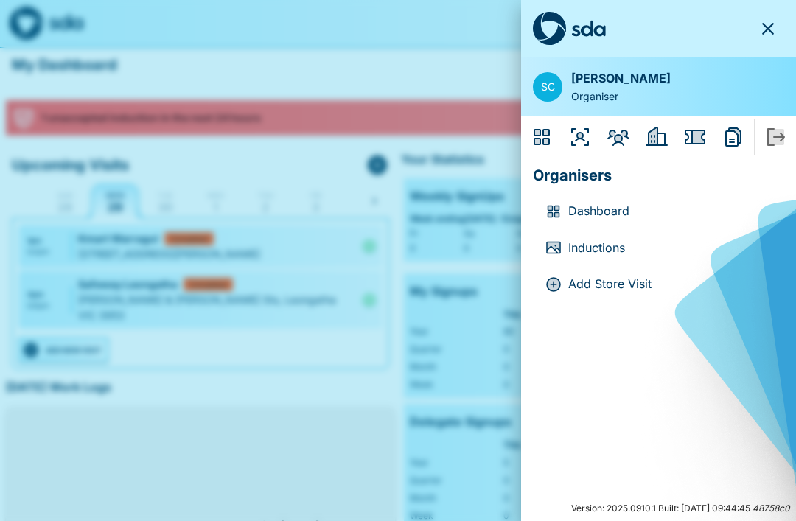
click at [598, 288] on p "Add Store Visit" at bounding box center [670, 284] width 204 height 19
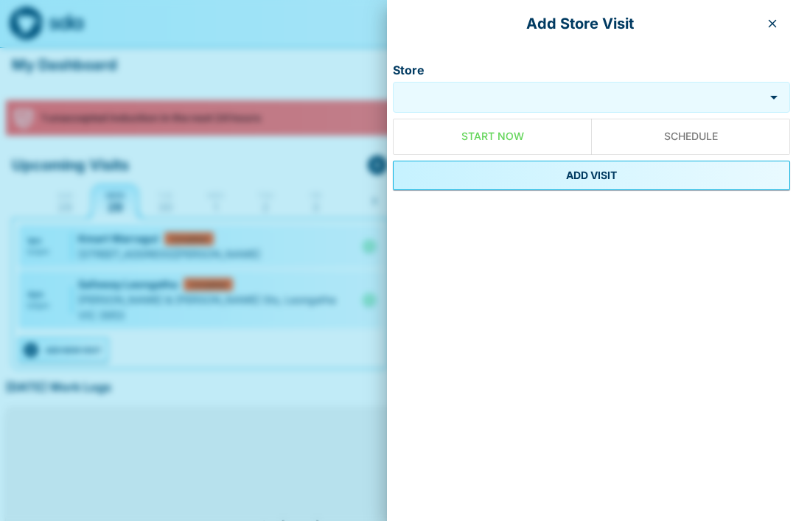
click at [578, 97] on input "Store" at bounding box center [580, 96] width 360 height 17
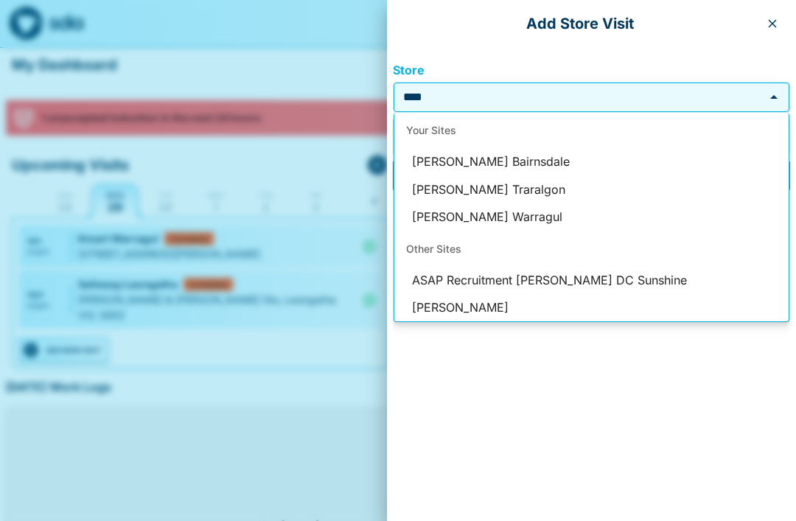
click at [519, 213] on li "[PERSON_NAME] Warragul" at bounding box center [591, 217] width 394 height 28
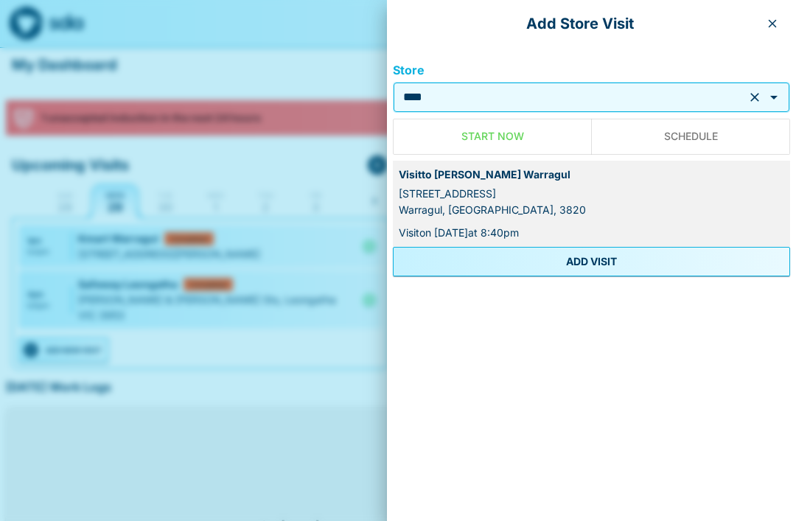
type input "**********"
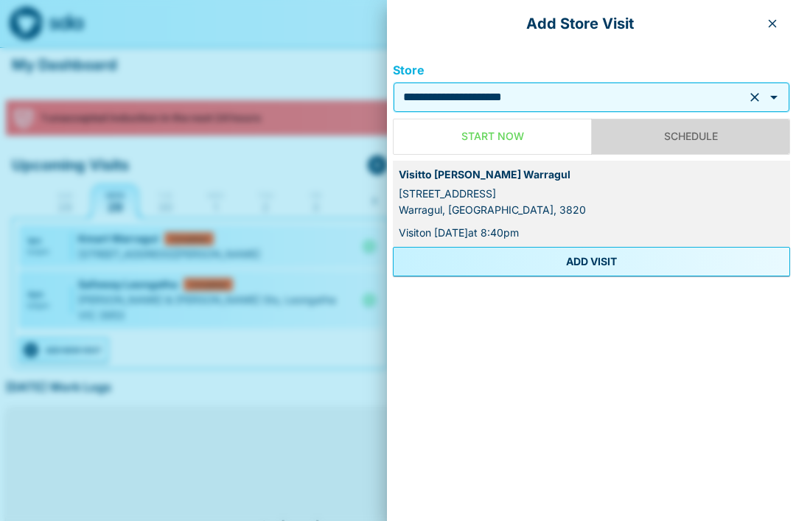
click at [688, 143] on button "Schedule" at bounding box center [690, 137] width 199 height 36
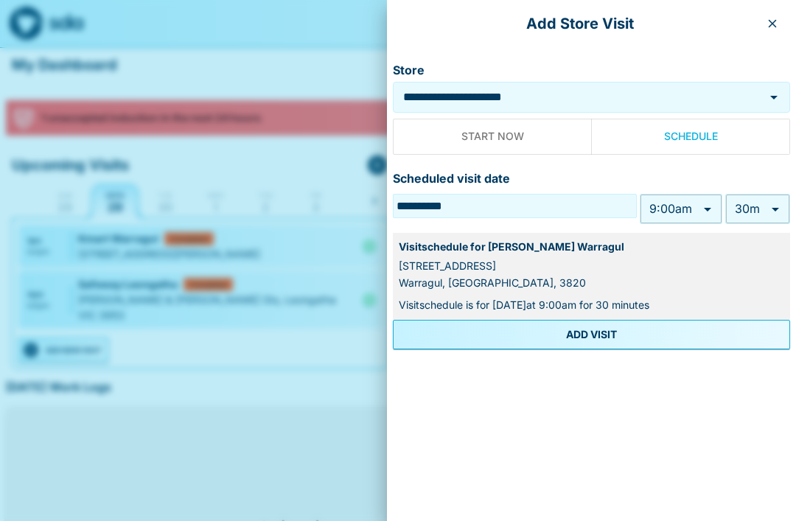
click at [693, 209] on body "**********" at bounding box center [398, 330] width 796 height 660
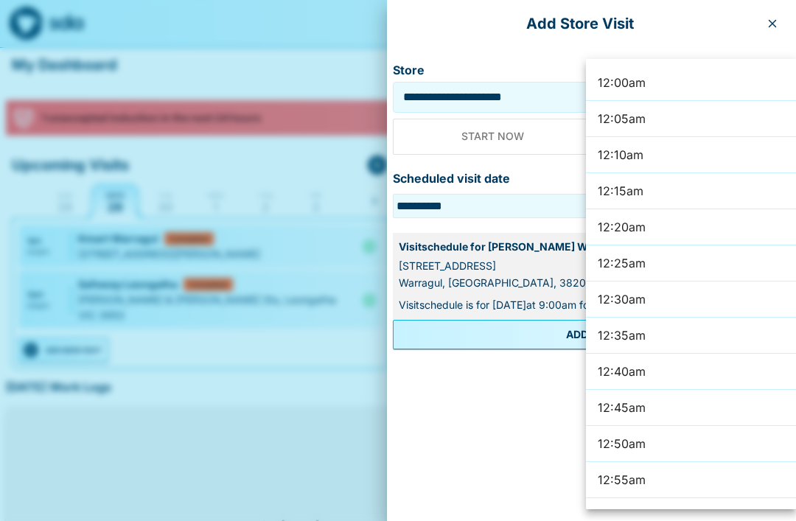
scroll to position [3698, 0]
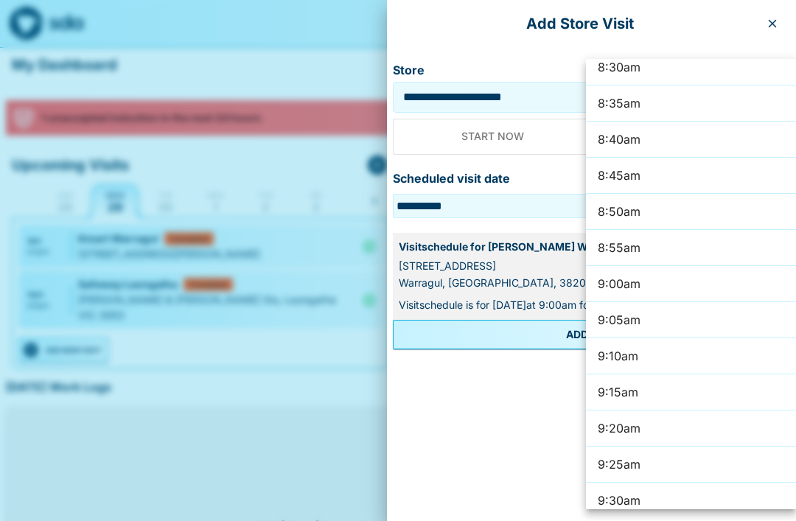
click at [498, 444] on div at bounding box center [398, 260] width 796 height 521
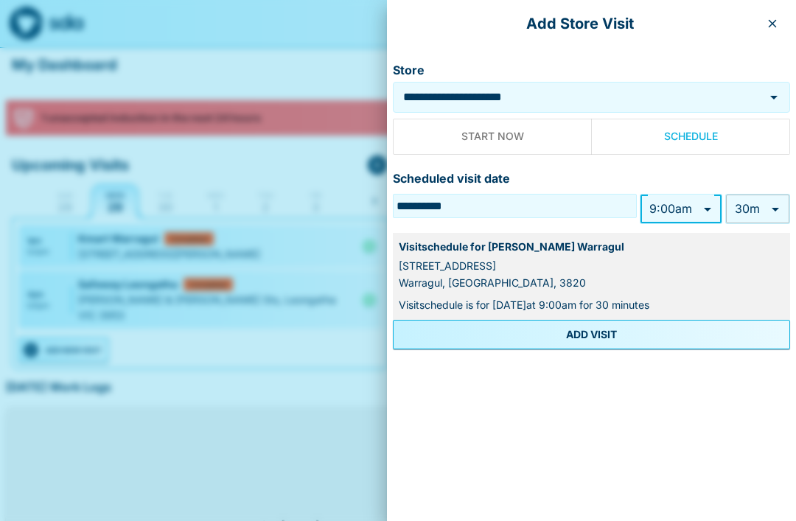
click at [702, 214] on body "**********" at bounding box center [398, 330] width 796 height 660
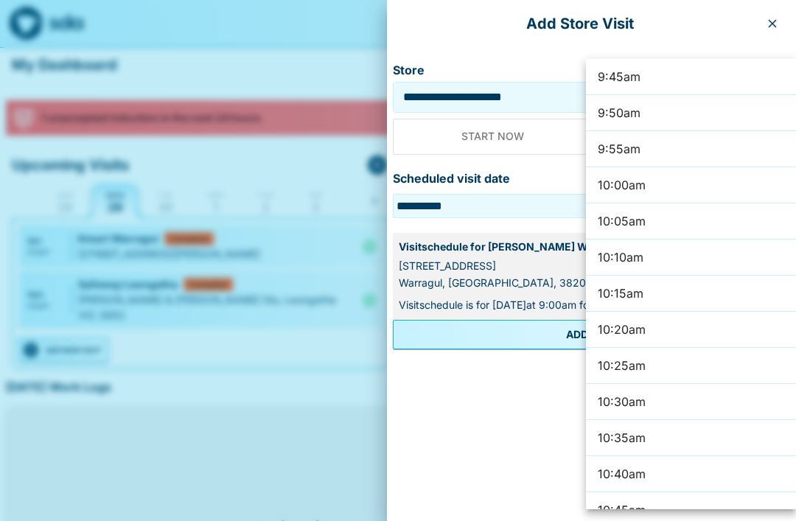
scroll to position [4230, 0]
click at [310, 386] on div at bounding box center [398, 260] width 796 height 521
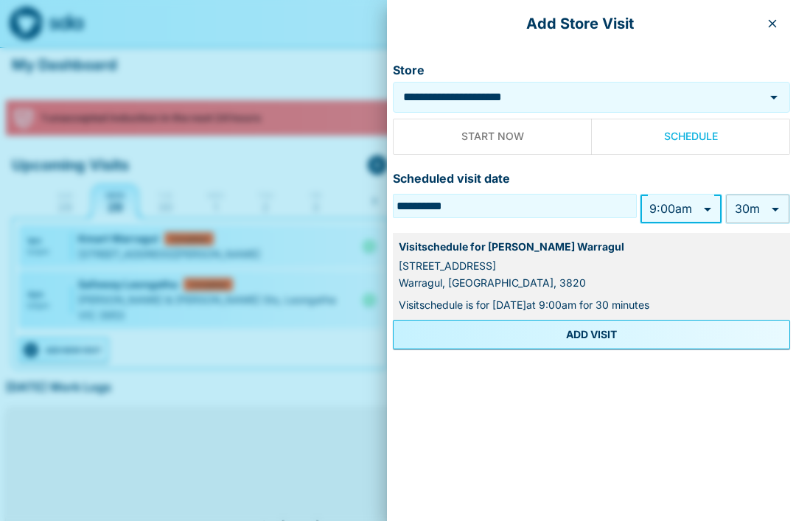
click at [774, 19] on icon "button" at bounding box center [772, 24] width 12 height 12
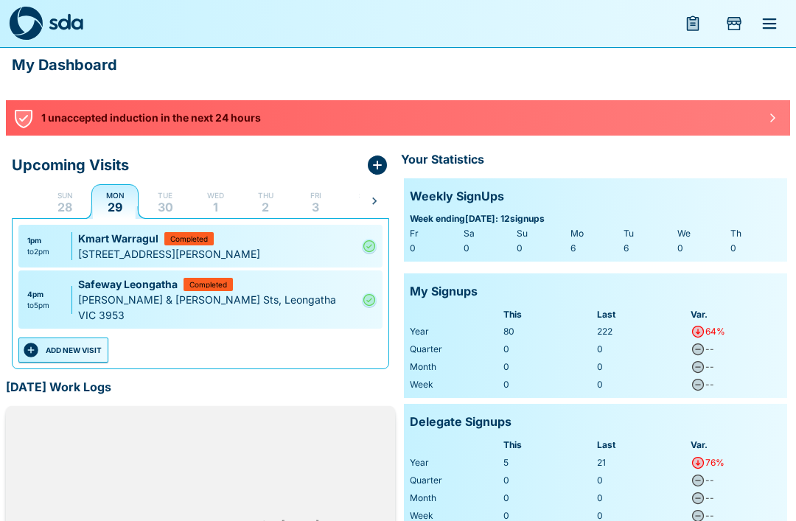
click at [781, 23] on button "menu" at bounding box center [769, 23] width 35 height 35
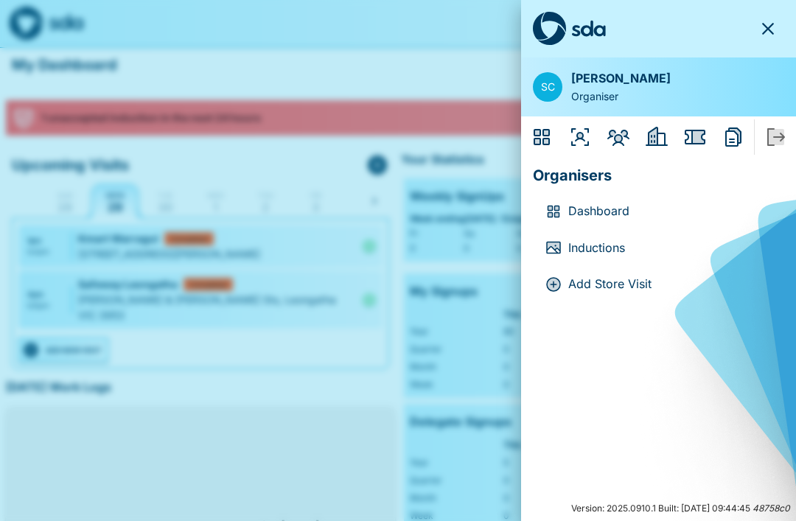
click at [578, 284] on p "Add Store Visit" at bounding box center [670, 284] width 204 height 19
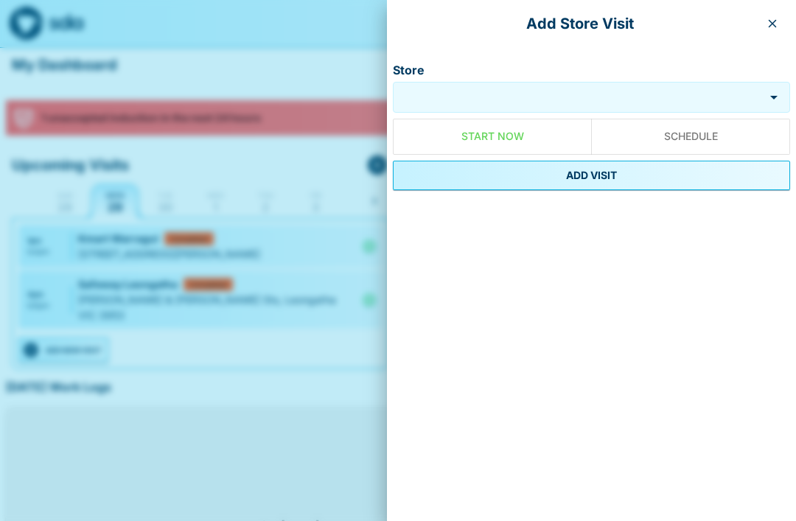
click at [730, 97] on input "Store" at bounding box center [580, 96] width 360 height 17
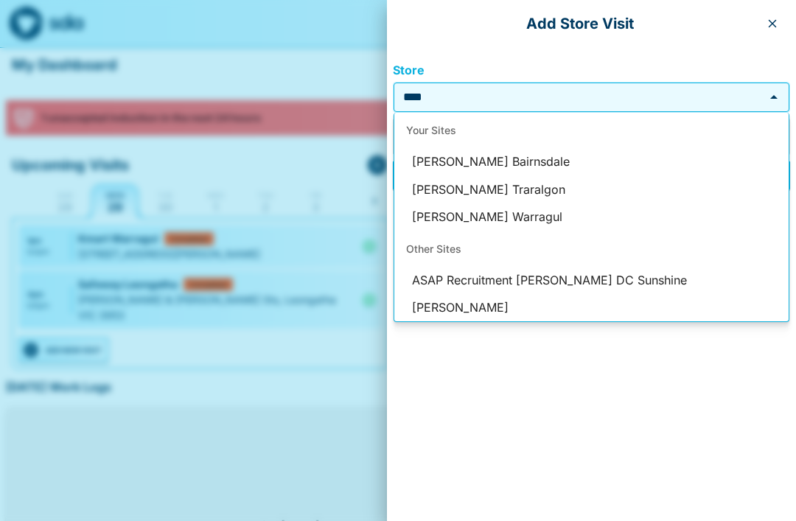
click at [518, 213] on li "[PERSON_NAME] Warragul" at bounding box center [591, 217] width 394 height 28
type input "**********"
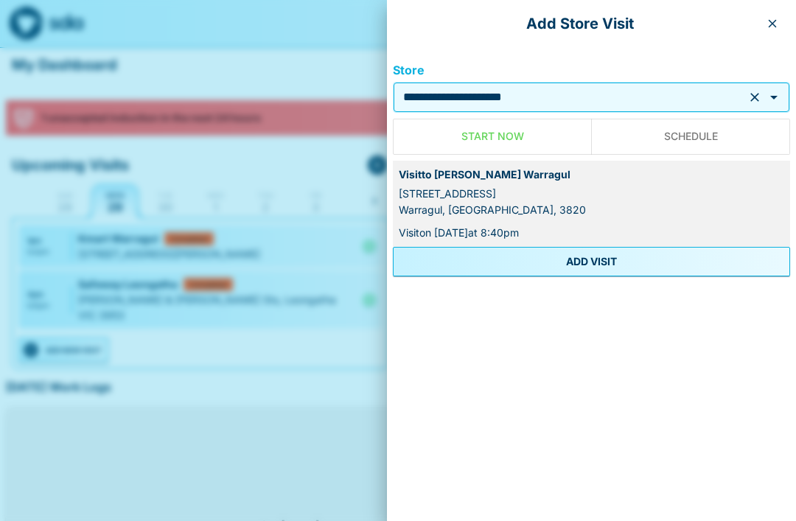
click at [613, 259] on button "ADD VISIT" at bounding box center [591, 261] width 397 height 29
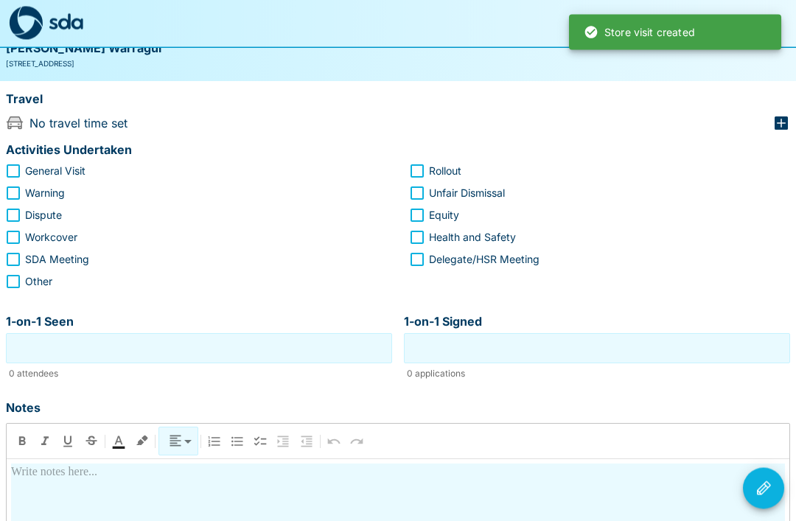
scroll to position [105, 0]
click at [765, 495] on icon "Visit Actions" at bounding box center [764, 488] width 14 height 14
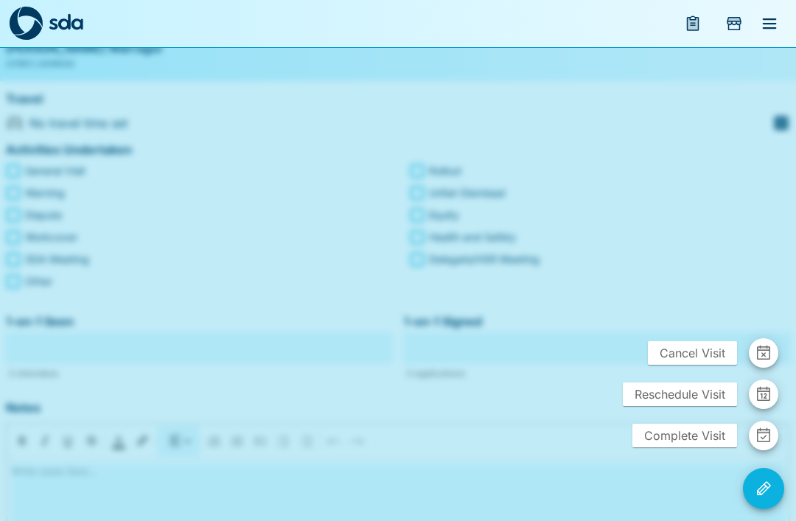
click at [704, 273] on div at bounding box center [398, 260] width 796 height 521
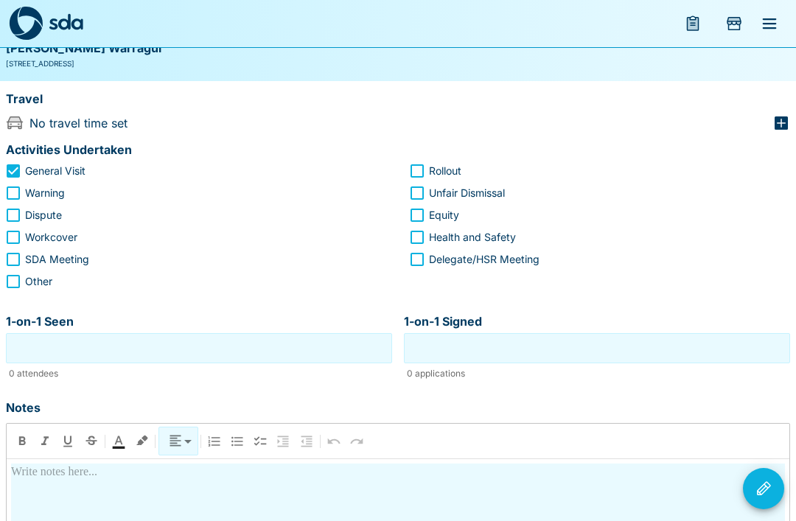
click at [124, 346] on input "1-on-1 Seen" at bounding box center [199, 348] width 379 height 23
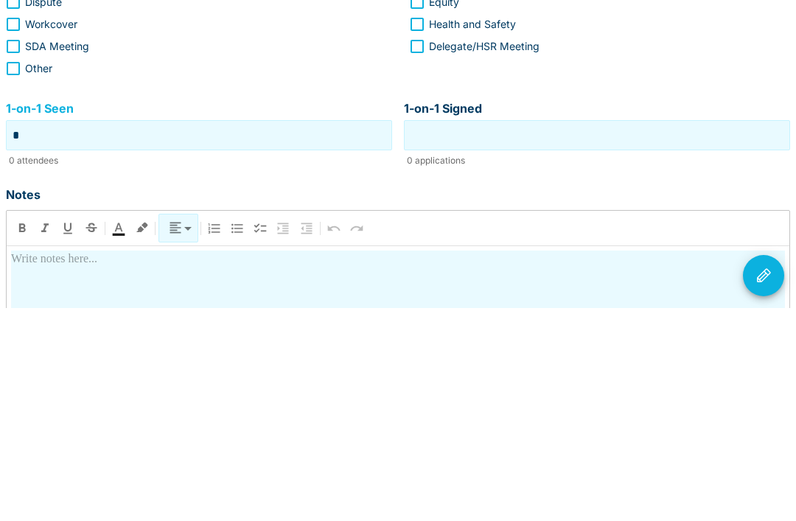
type input "*"
click at [466, 337] on input "1-on-1 Signed" at bounding box center [596, 348] width 379 height 23
type input "*"
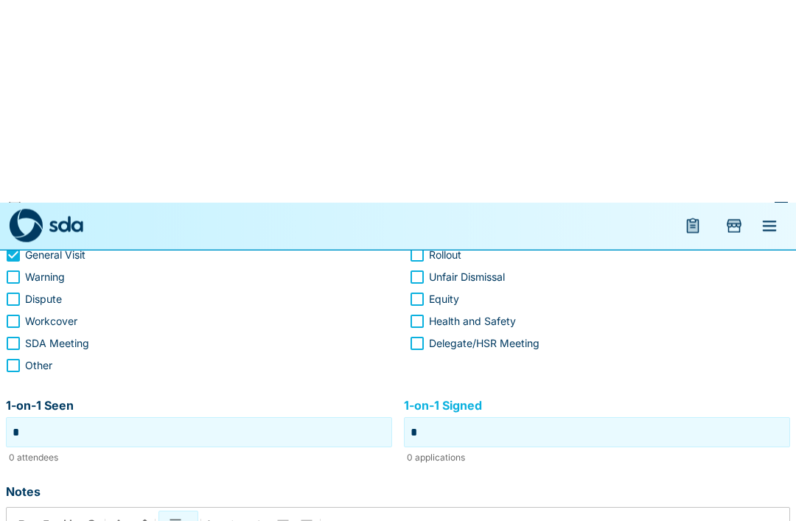
scroll to position [0, 0]
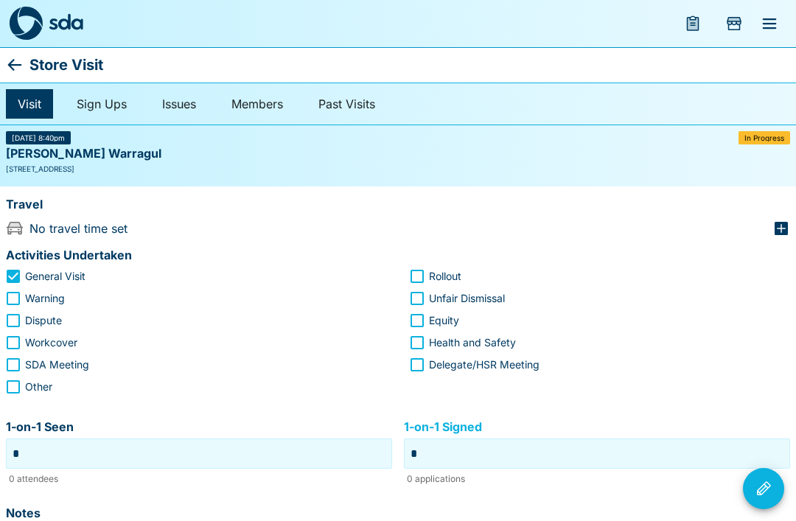
click at [21, 63] on icon at bounding box center [15, 65] width 18 height 18
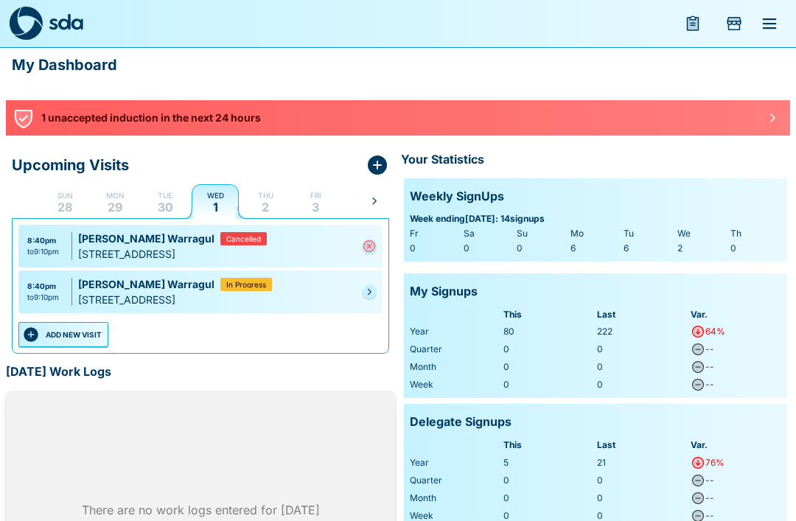
click at [116, 207] on p "29" at bounding box center [115, 207] width 15 height 12
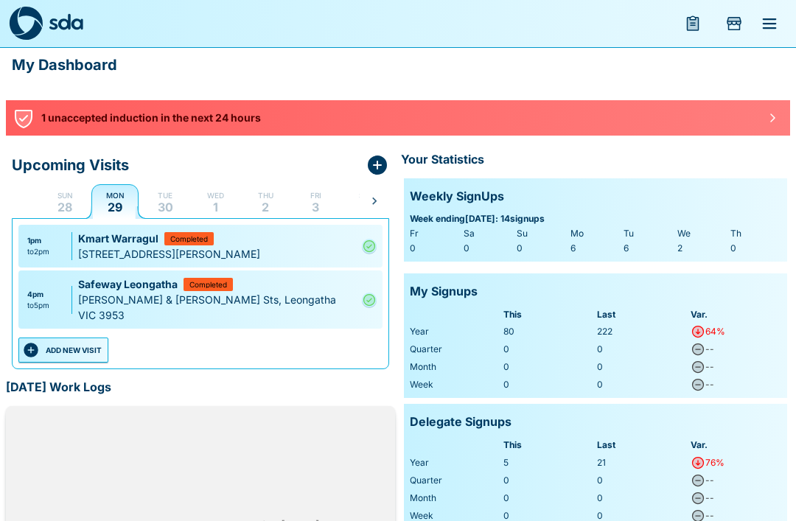
click at [692, 31] on icon "menu" at bounding box center [693, 24] width 18 height 18
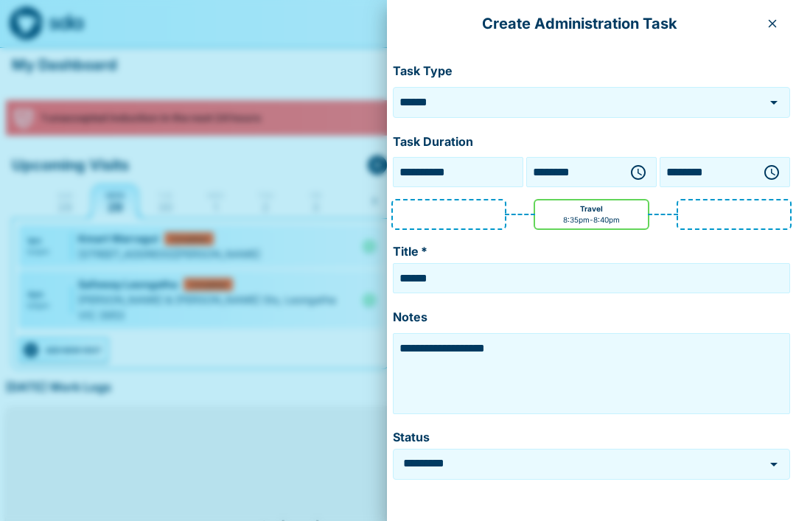
click at [773, 28] on icon "button" at bounding box center [772, 24] width 12 height 12
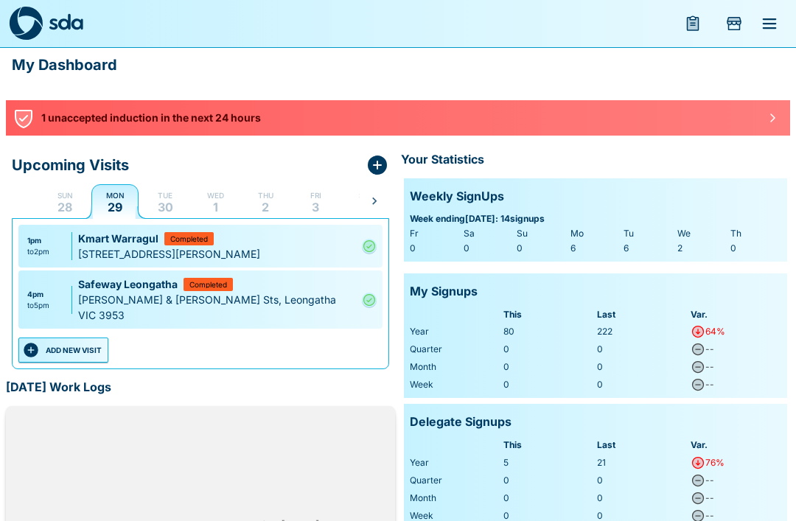
click at [737, 27] on icon "Add Store Visit" at bounding box center [734, 24] width 18 height 18
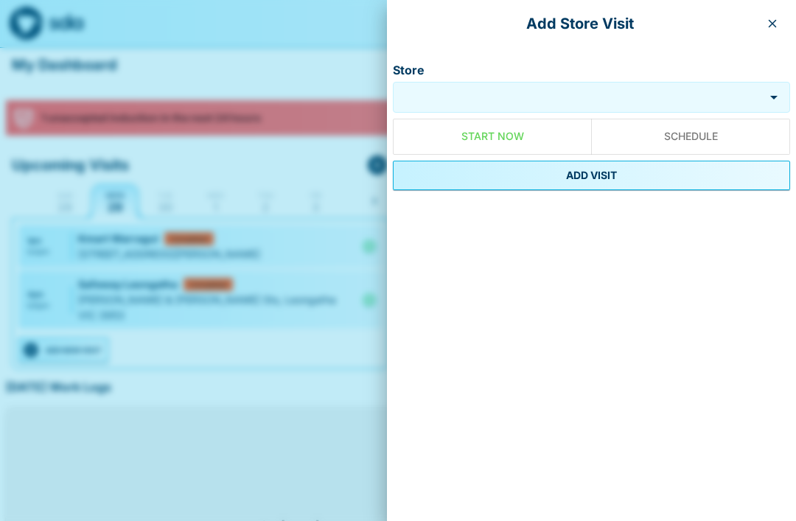
click at [743, 97] on input "Store" at bounding box center [580, 96] width 360 height 17
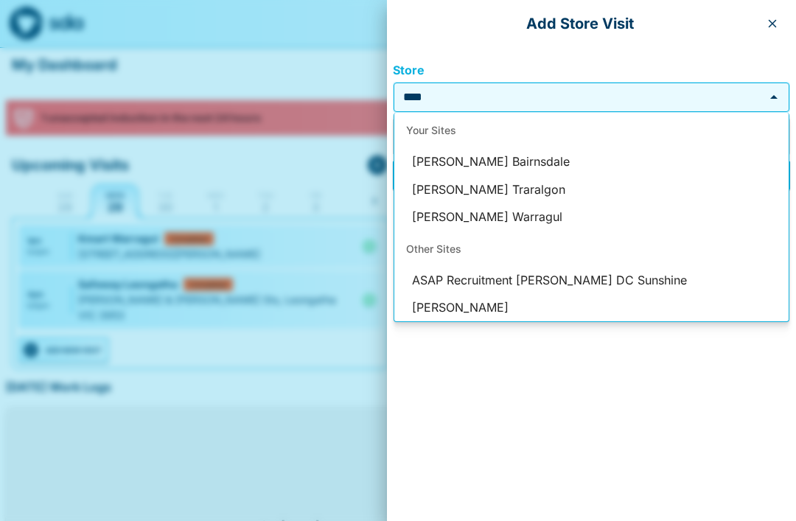
click at [527, 215] on li "[PERSON_NAME] Warragul" at bounding box center [591, 217] width 394 height 28
type input "**********"
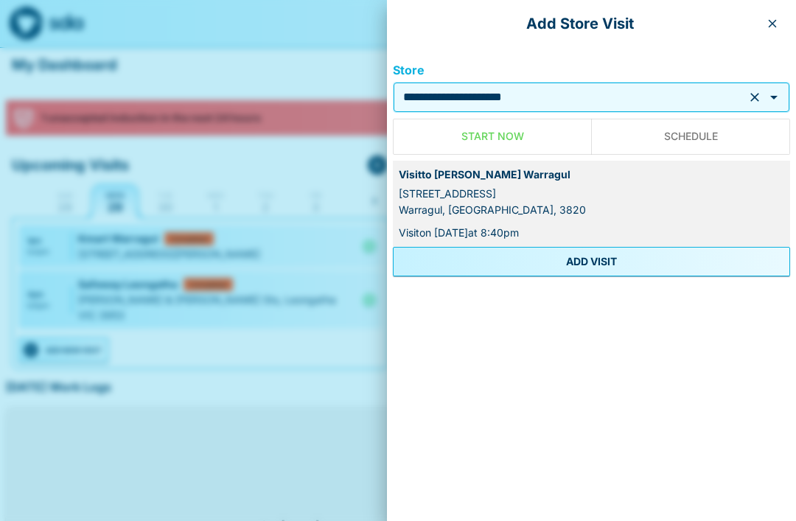
click at [532, 268] on button "ADD VISIT" at bounding box center [591, 261] width 397 height 29
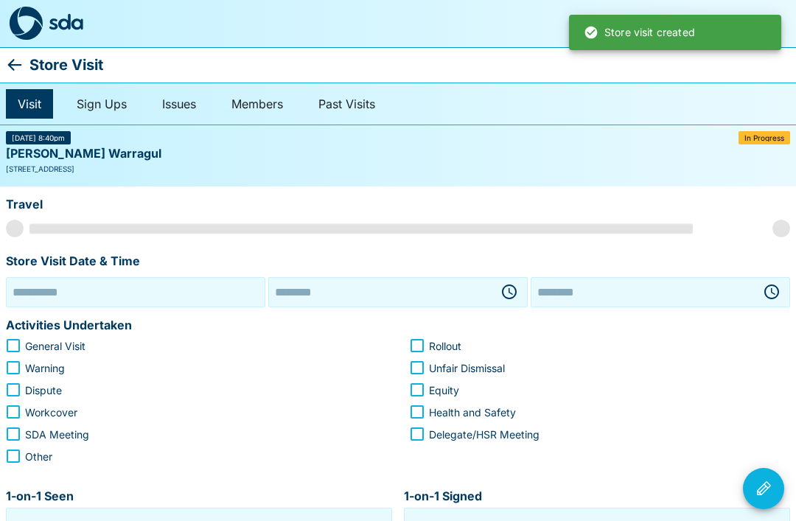
type input "**********"
type input "********"
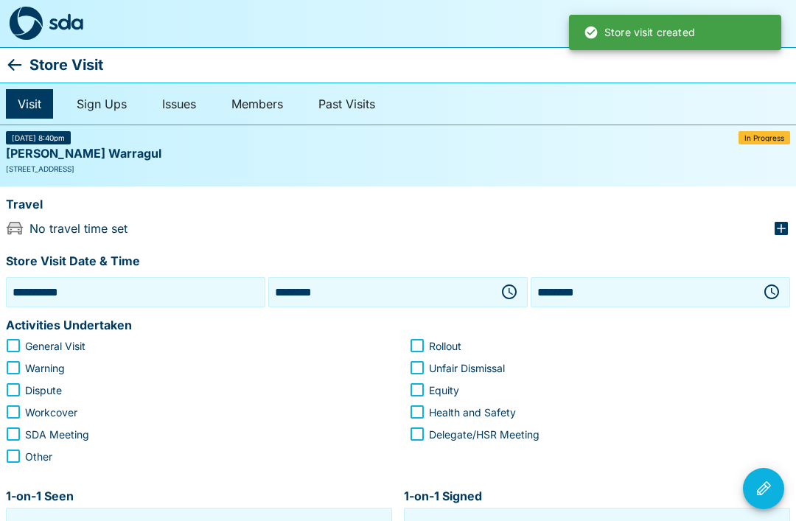
click at [203, 285] on input "**********" at bounding box center [136, 292] width 252 height 23
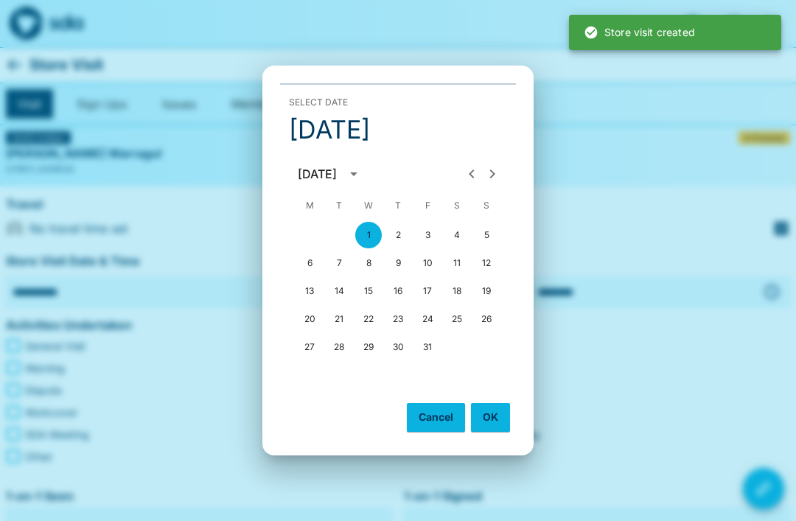
click at [470, 170] on icon "Previous month" at bounding box center [472, 174] width 18 height 18
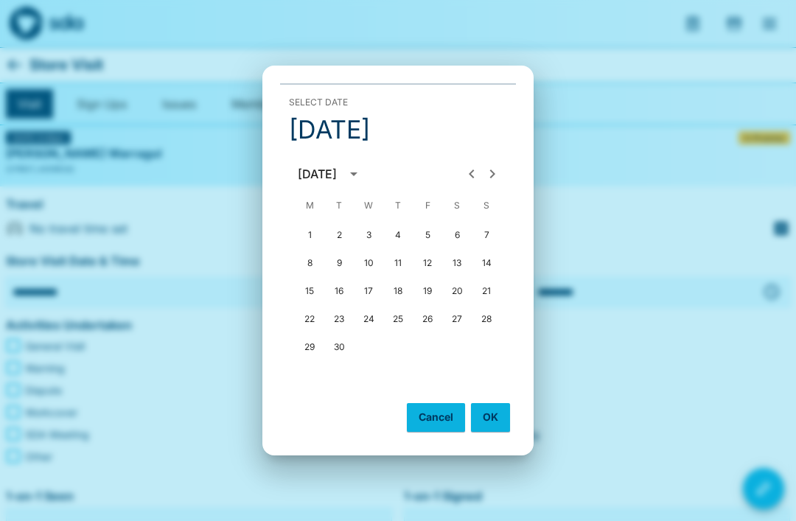
click at [307, 345] on button "29" at bounding box center [309, 347] width 27 height 27
type input "**********"
click at [491, 416] on button "OK" at bounding box center [490, 417] width 39 height 28
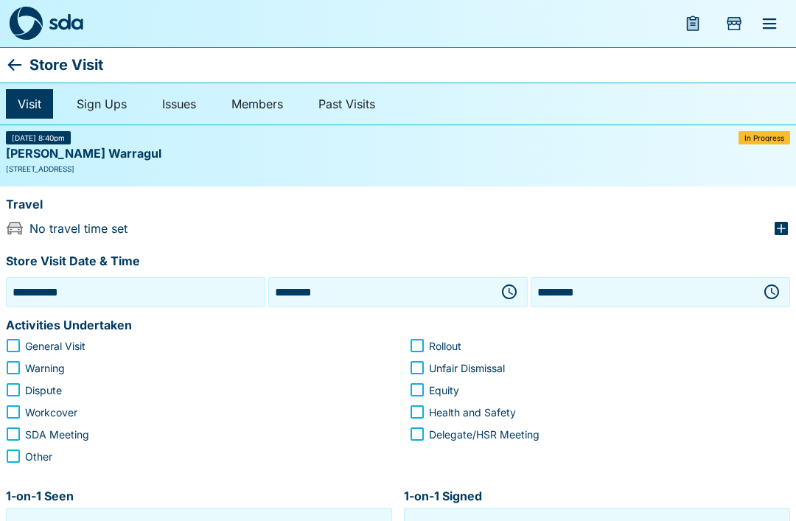
click at [435, 290] on input "********" at bounding box center [380, 292] width 217 height 23
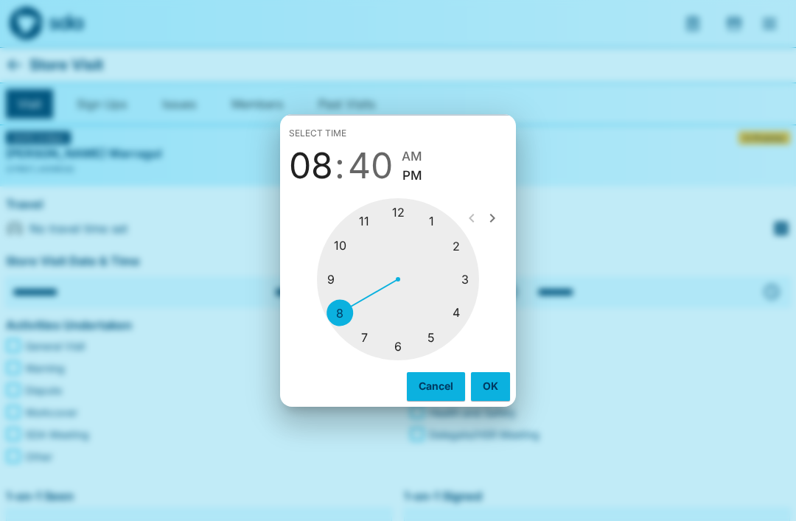
click at [371, 218] on div at bounding box center [398, 279] width 162 height 162
click at [399, 346] on div at bounding box center [398, 279] width 162 height 162
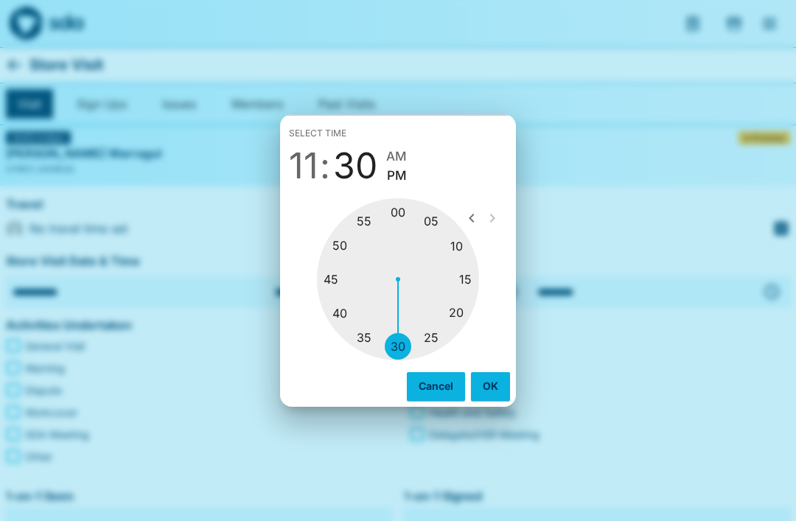
click at [492, 389] on button "OK" at bounding box center [490, 386] width 39 height 28
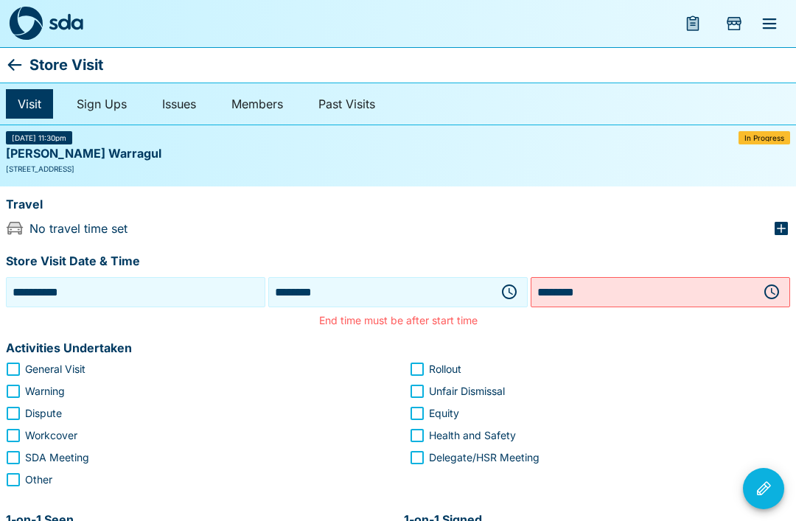
click at [428, 284] on input "********" at bounding box center [380, 292] width 217 height 23
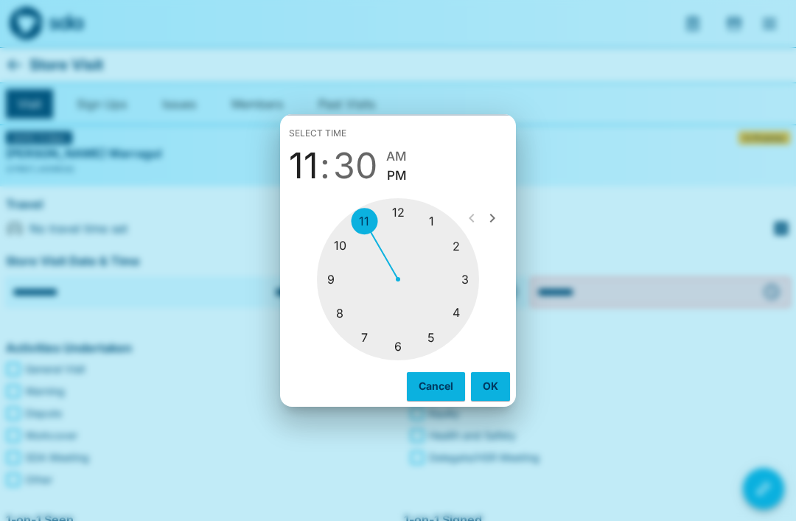
click at [402, 154] on span "AM" at bounding box center [396, 157] width 21 height 20
type input "********"
click at [491, 387] on button "OK" at bounding box center [490, 386] width 39 height 28
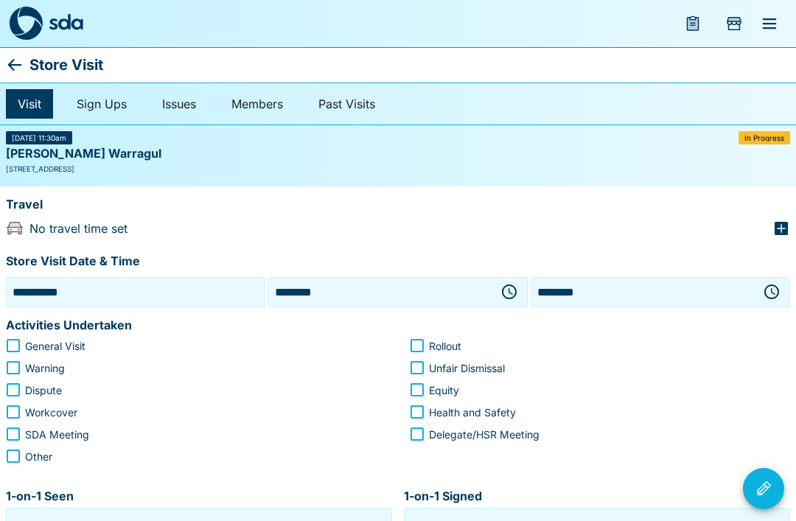
click at [626, 294] on input "********" at bounding box center [642, 292] width 217 height 23
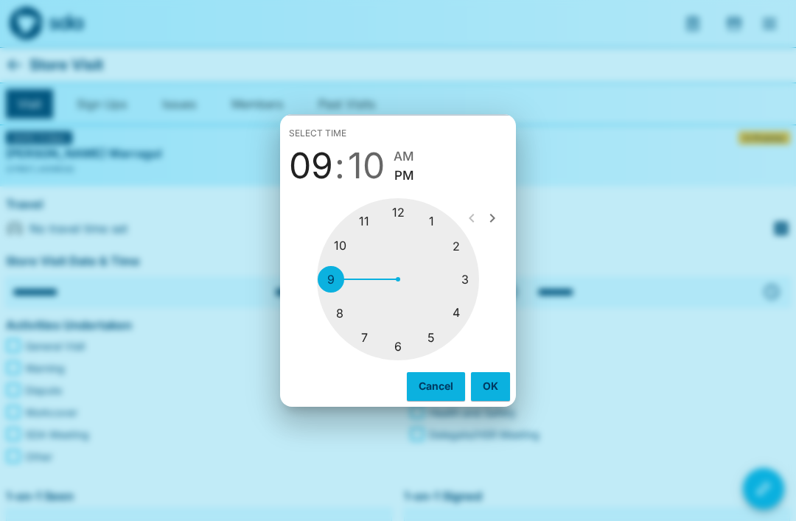
click at [405, 213] on div at bounding box center [398, 279] width 162 height 162
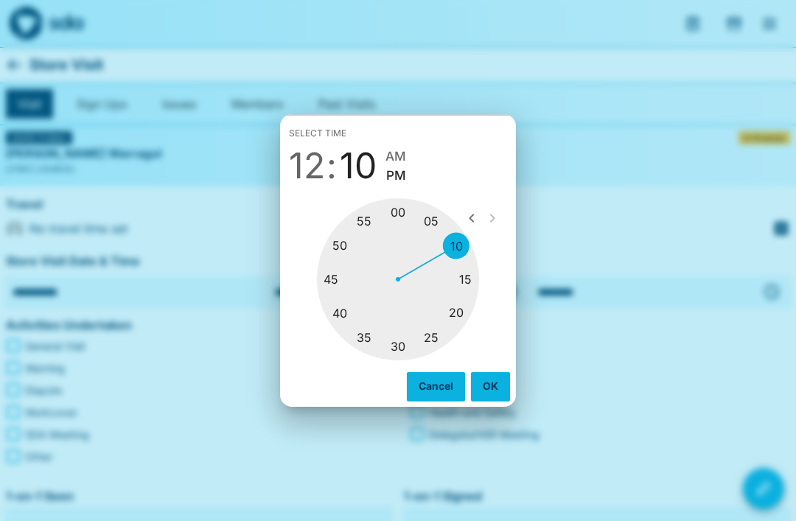
click at [402, 349] on div at bounding box center [398, 279] width 162 height 162
type input "********"
click at [494, 385] on button "OK" at bounding box center [490, 386] width 39 height 28
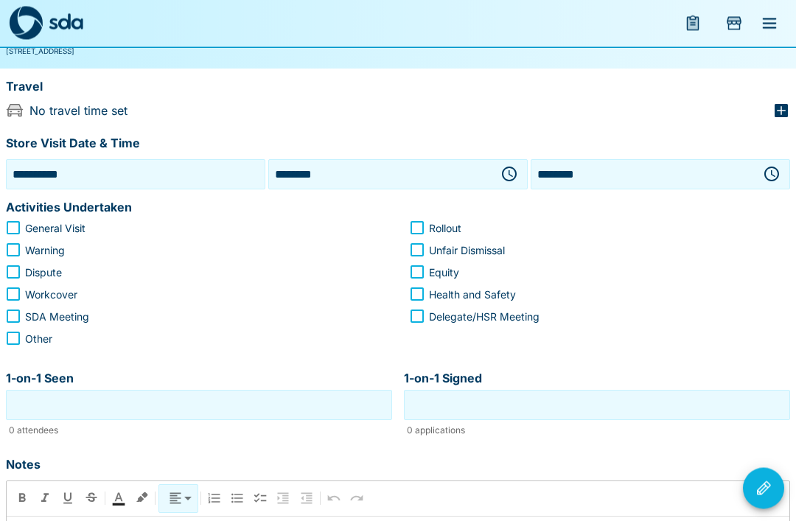
scroll to position [118, 0]
click at [108, 402] on input "1-on-1 Seen" at bounding box center [199, 404] width 379 height 23
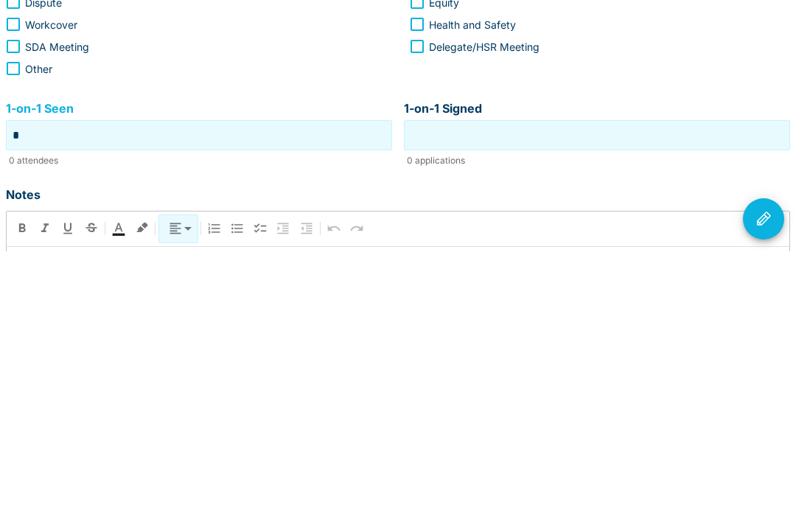
type input "*"
click at [473, 393] on input "1-on-1 Signed" at bounding box center [596, 404] width 379 height 23
type input "*"
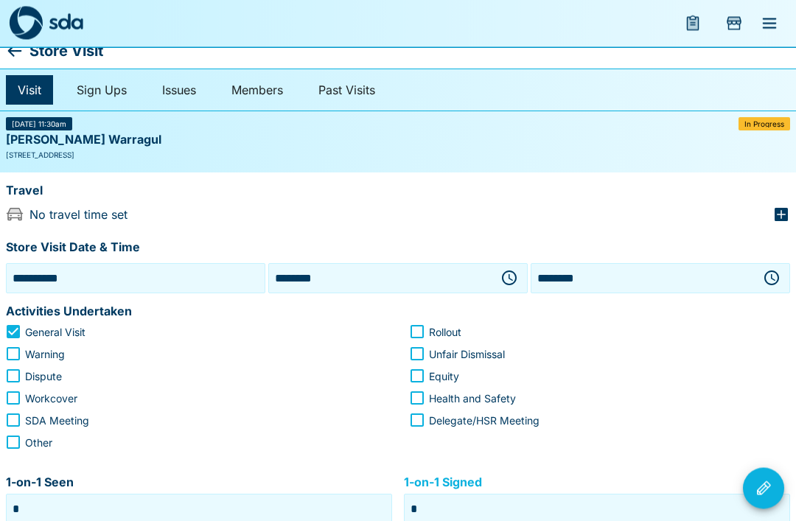
scroll to position [0, 0]
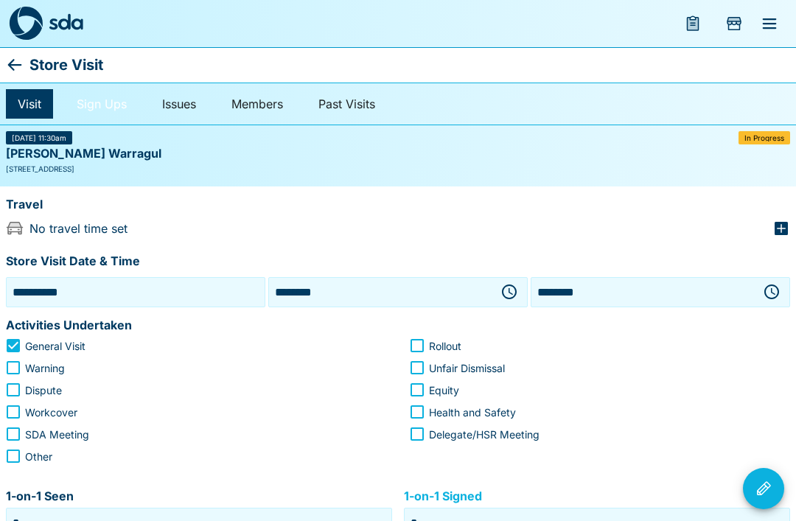
click at [105, 108] on link "Sign Ups" at bounding box center [102, 103] width 74 height 29
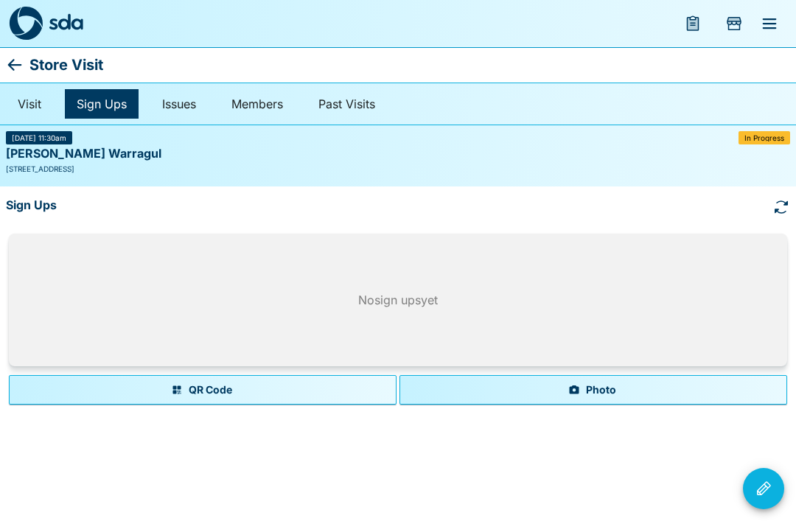
click at [569, 385] on icon "button" at bounding box center [574, 390] width 12 height 12
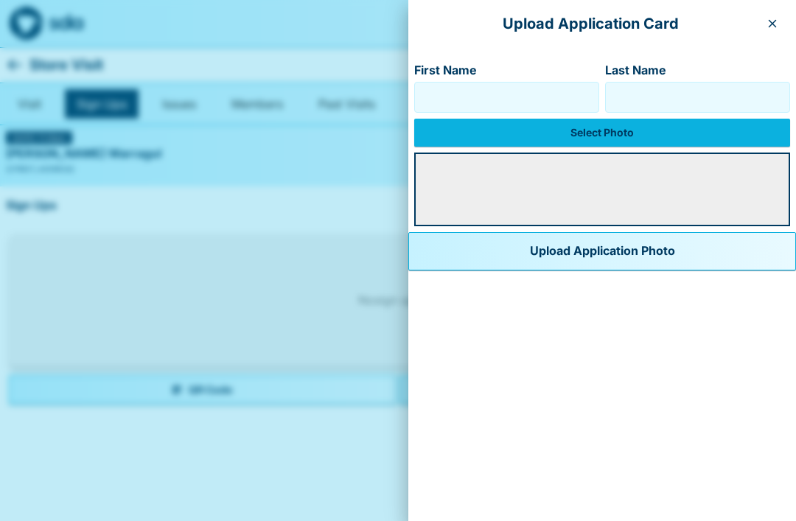
click at [459, 103] on input "First Name" at bounding box center [507, 97] width 172 height 24
type input "********"
click at [655, 97] on input "Last Name" at bounding box center [698, 97] width 172 height 24
type input "********"
click at [556, 132] on label "Select Photo" at bounding box center [602, 133] width 376 height 28
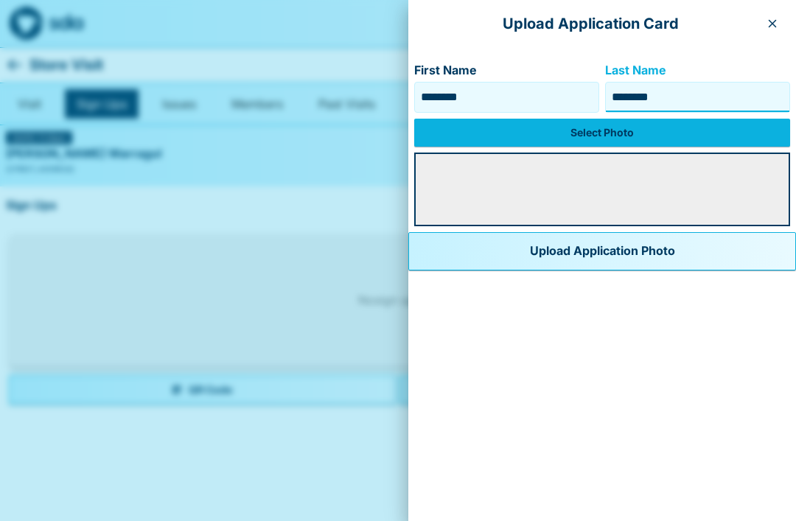
click at [0, 0] on input "Select Photo" at bounding box center [0, 0] width 0 height 0
click at [576, 136] on label "Select Photo" at bounding box center [602, 133] width 376 height 28
click at [0, 0] on input "Select Photo" at bounding box center [0, 0] width 0 height 0
click at [35, 128] on div at bounding box center [398, 260] width 796 height 521
click at [626, 133] on label "Select Photo" at bounding box center [602, 133] width 376 height 28
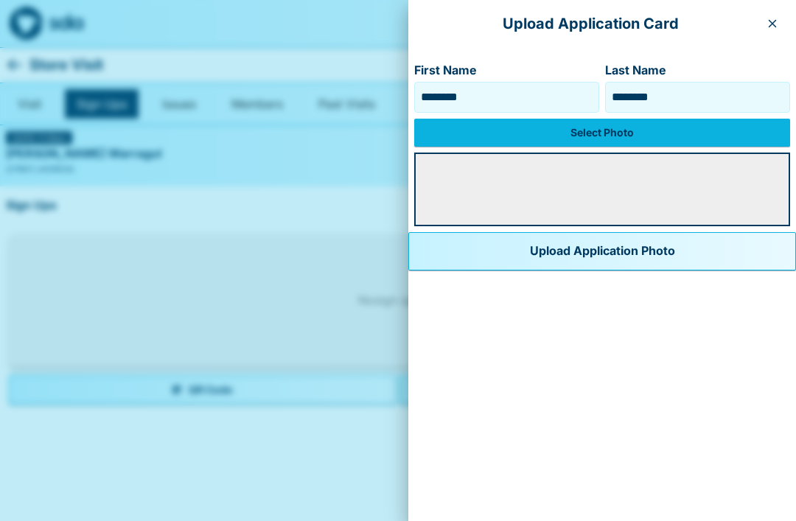
click at [0, 0] on input "Select Photo" at bounding box center [0, 0] width 0 height 0
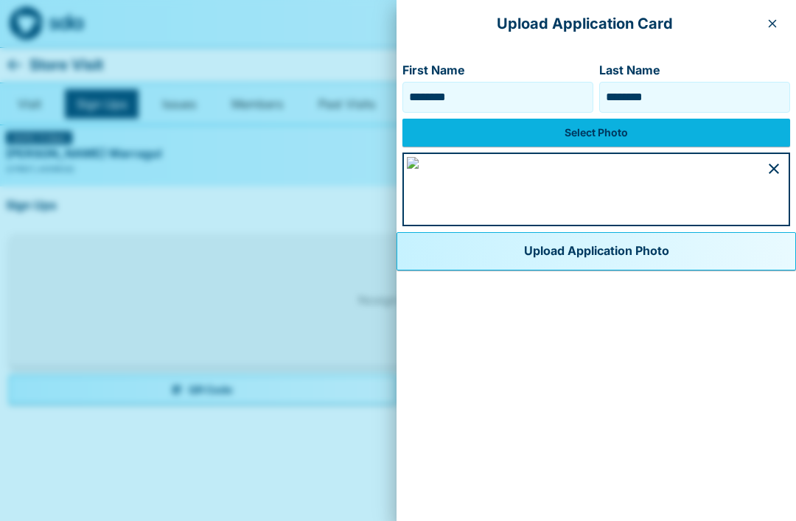
scroll to position [718, 0]
click at [413, 270] on button "Upload Application Photo" at bounding box center [595, 251] width 399 height 38
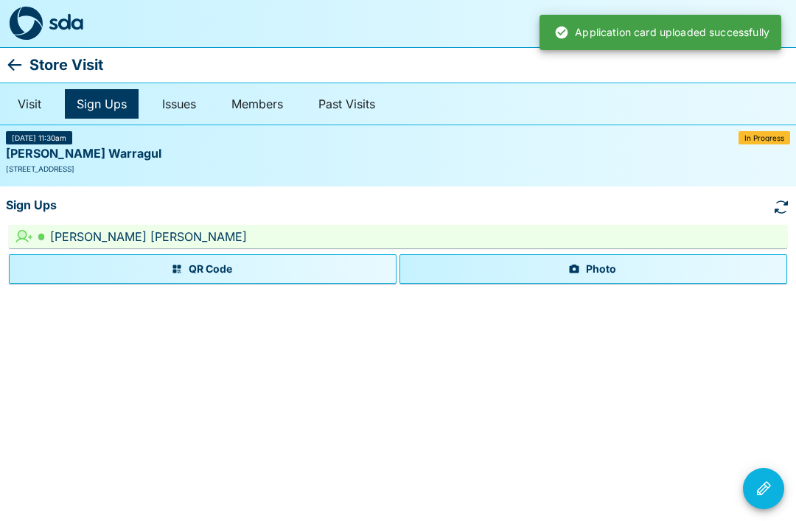
click at [563, 263] on button "Photo" at bounding box center [593, 268] width 388 height 29
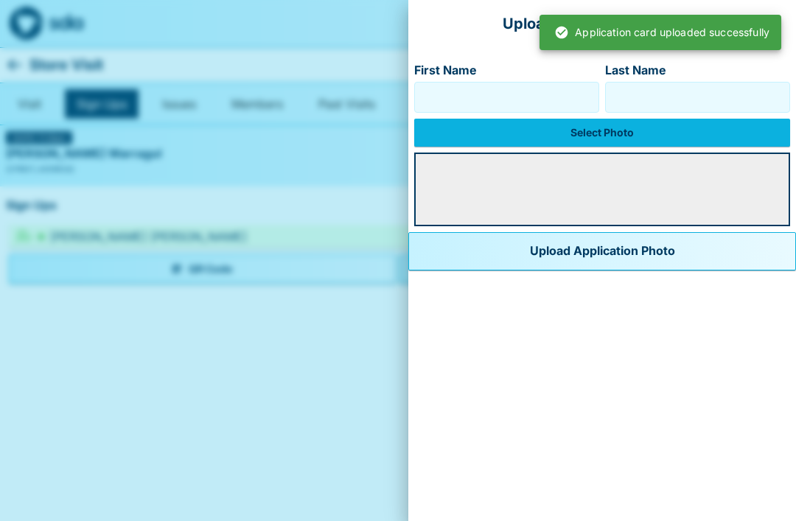
click at [477, 86] on input "First Name" at bounding box center [507, 97] width 172 height 24
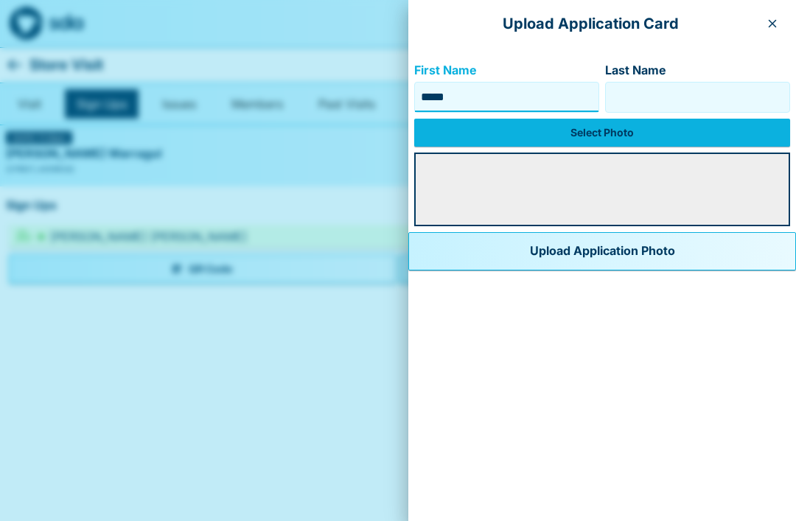
type input "*****"
click at [623, 96] on input "Last Name" at bounding box center [698, 97] width 172 height 24
type input "**********"
click at [574, 132] on label "Select Photo" at bounding box center [602, 133] width 376 height 28
click at [0, 0] on input "Select Photo" at bounding box center [0, 0] width 0 height 0
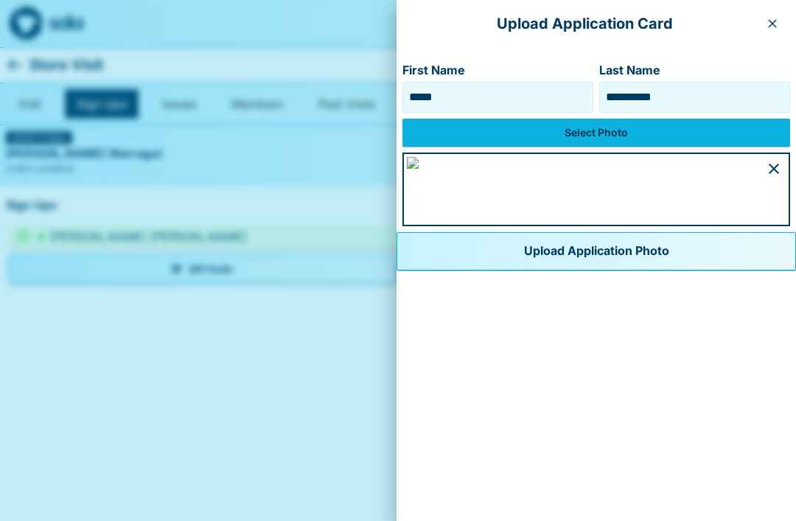
click at [396, 270] on button "Upload Application Photo" at bounding box center [595, 251] width 399 height 38
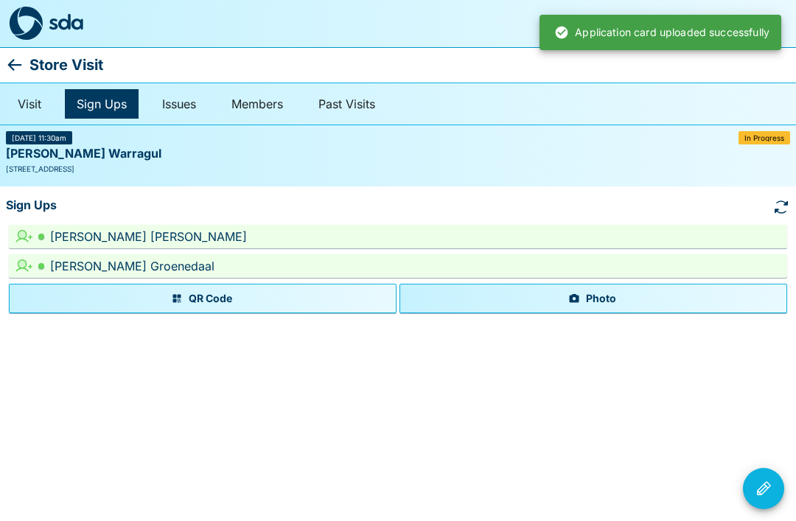
click at [757, 498] on button "Visit Actions" at bounding box center [763, 488] width 41 height 41
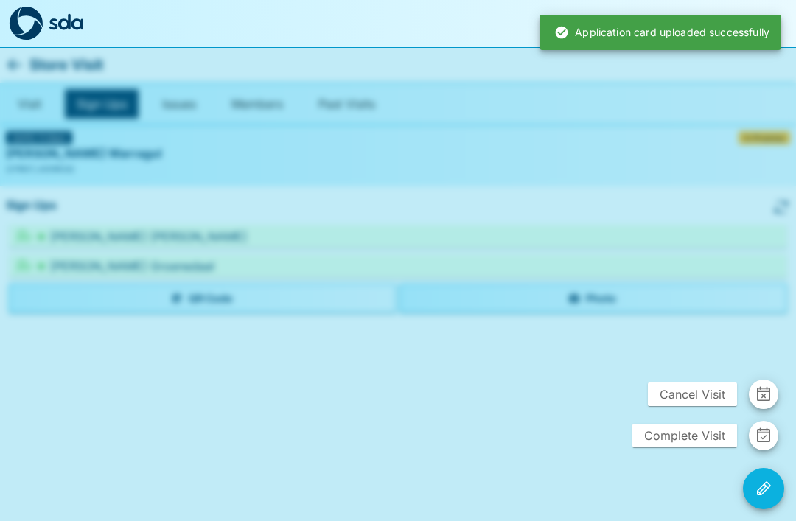
click at [727, 435] on span "Complete Visit" at bounding box center [684, 436] width 105 height 24
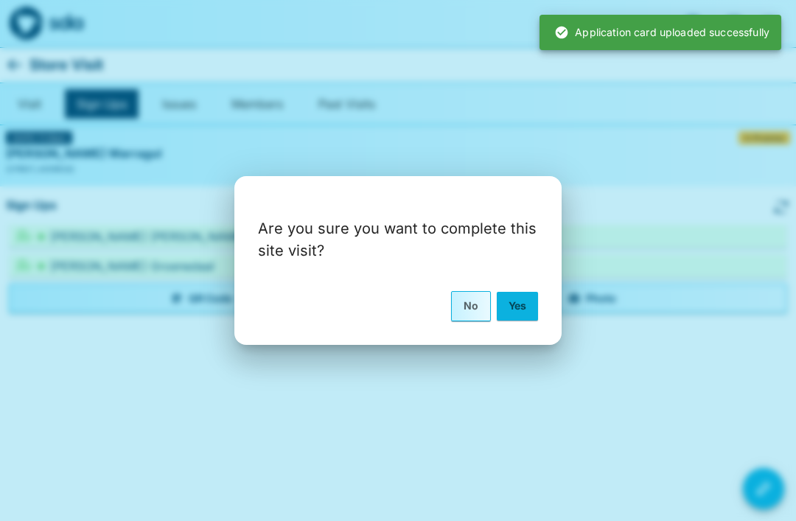
click at [514, 307] on button "Yes" at bounding box center [517, 306] width 41 height 28
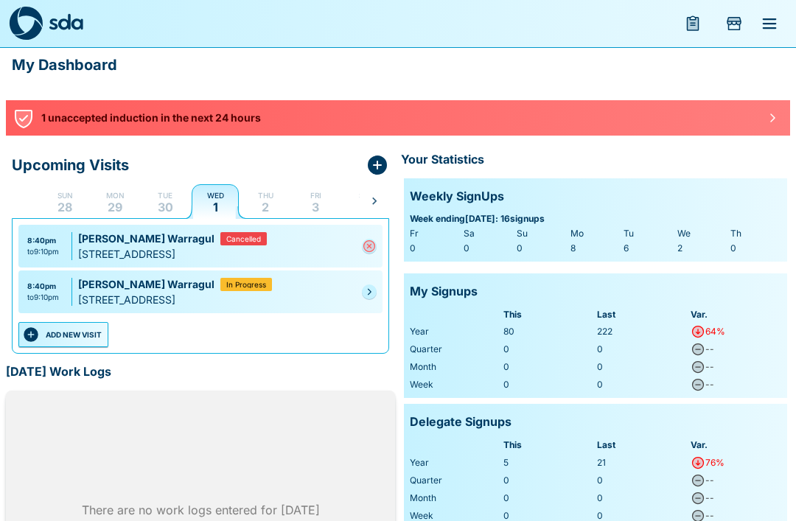
click at [368, 298] on link at bounding box center [369, 291] width 15 height 15
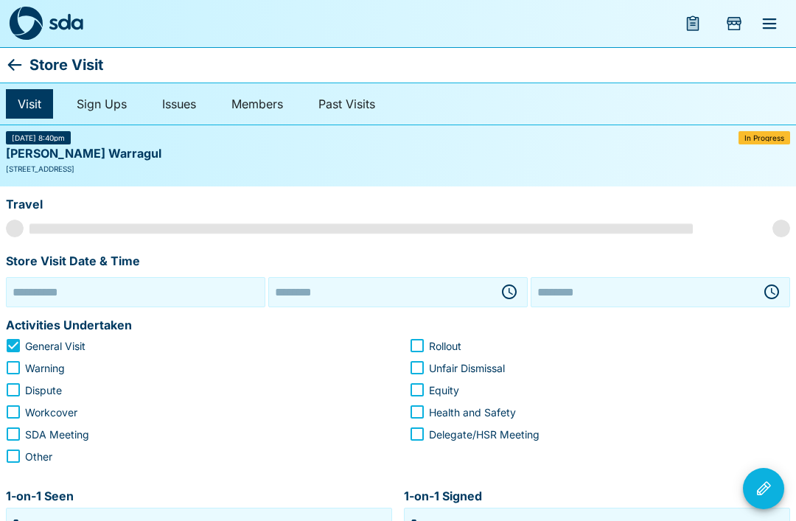
type input "**********"
type input "********"
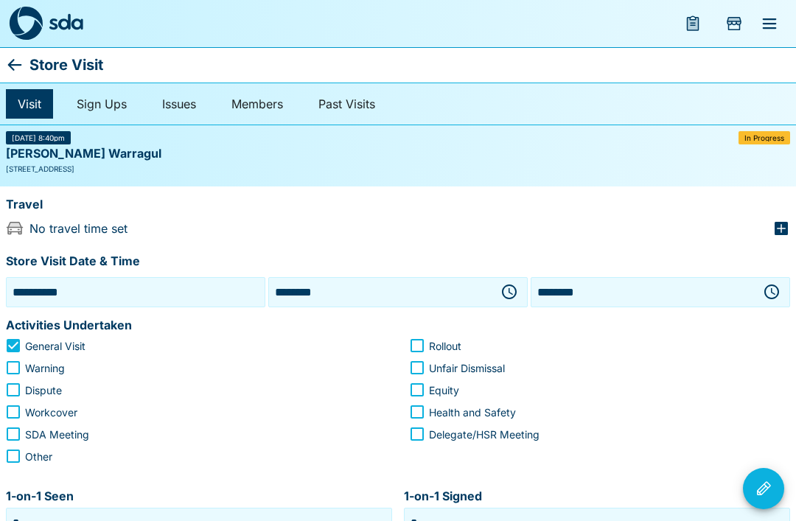
click at [761, 494] on icon "Visit Actions" at bounding box center [764, 488] width 14 height 14
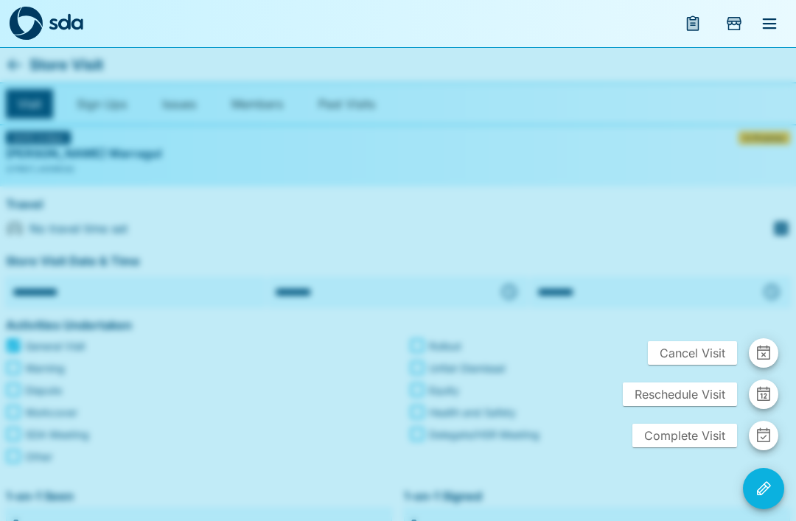
click at [765, 351] on icon "button" at bounding box center [763, 353] width 13 height 15
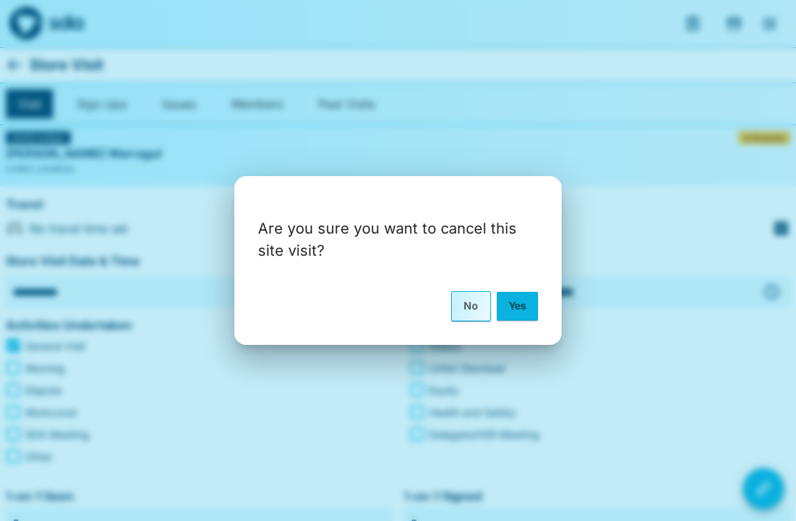
click at [517, 309] on button "Yes" at bounding box center [517, 306] width 41 height 28
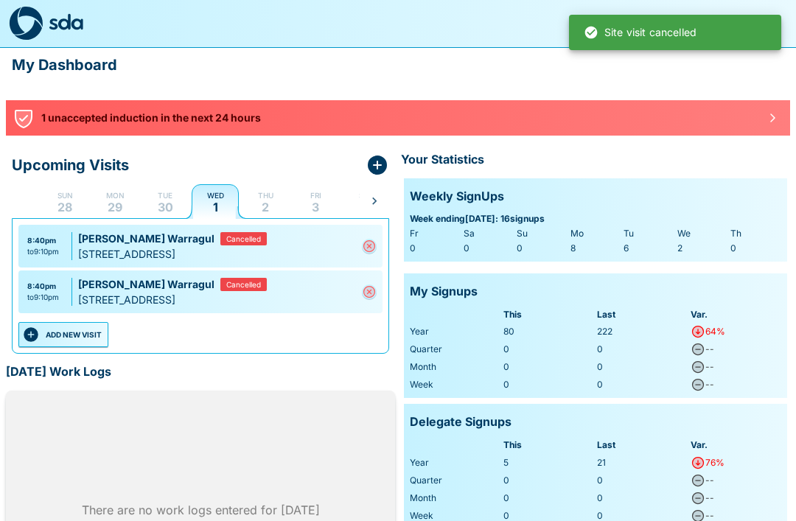
click at [103, 209] on button "Mon 29" at bounding box center [114, 200] width 47 height 35
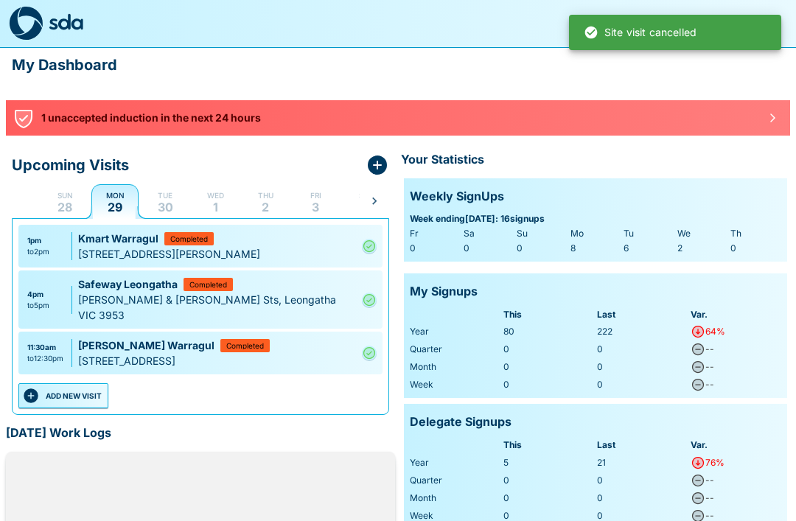
click at [154, 208] on button "Tue 30" at bounding box center [164, 200] width 47 height 35
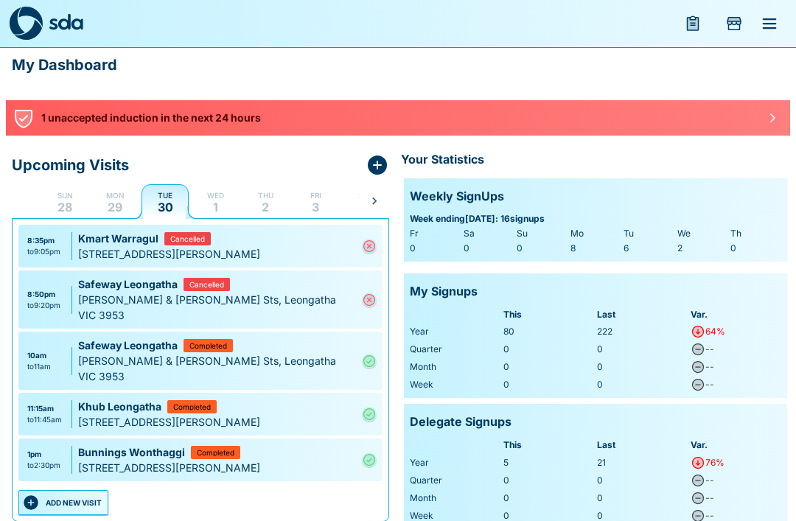
click at [215, 205] on p "1" at bounding box center [215, 207] width 5 height 12
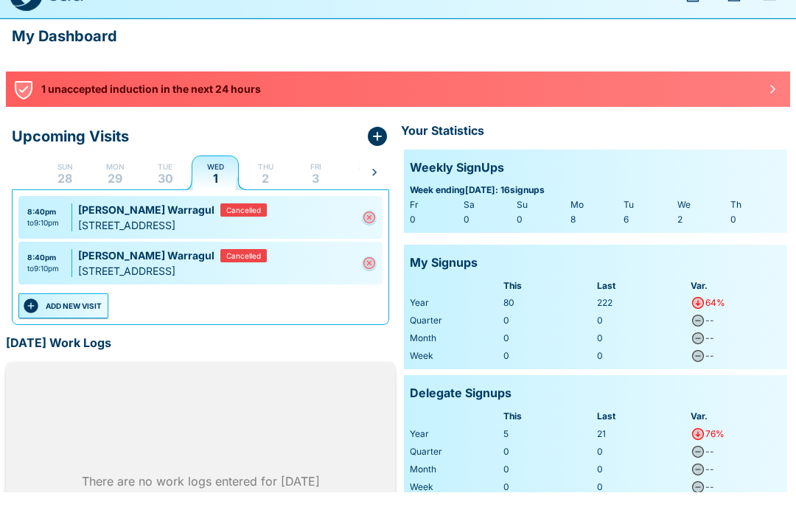
scroll to position [75, 0]
